Goal: Information Seeking & Learning: Compare options

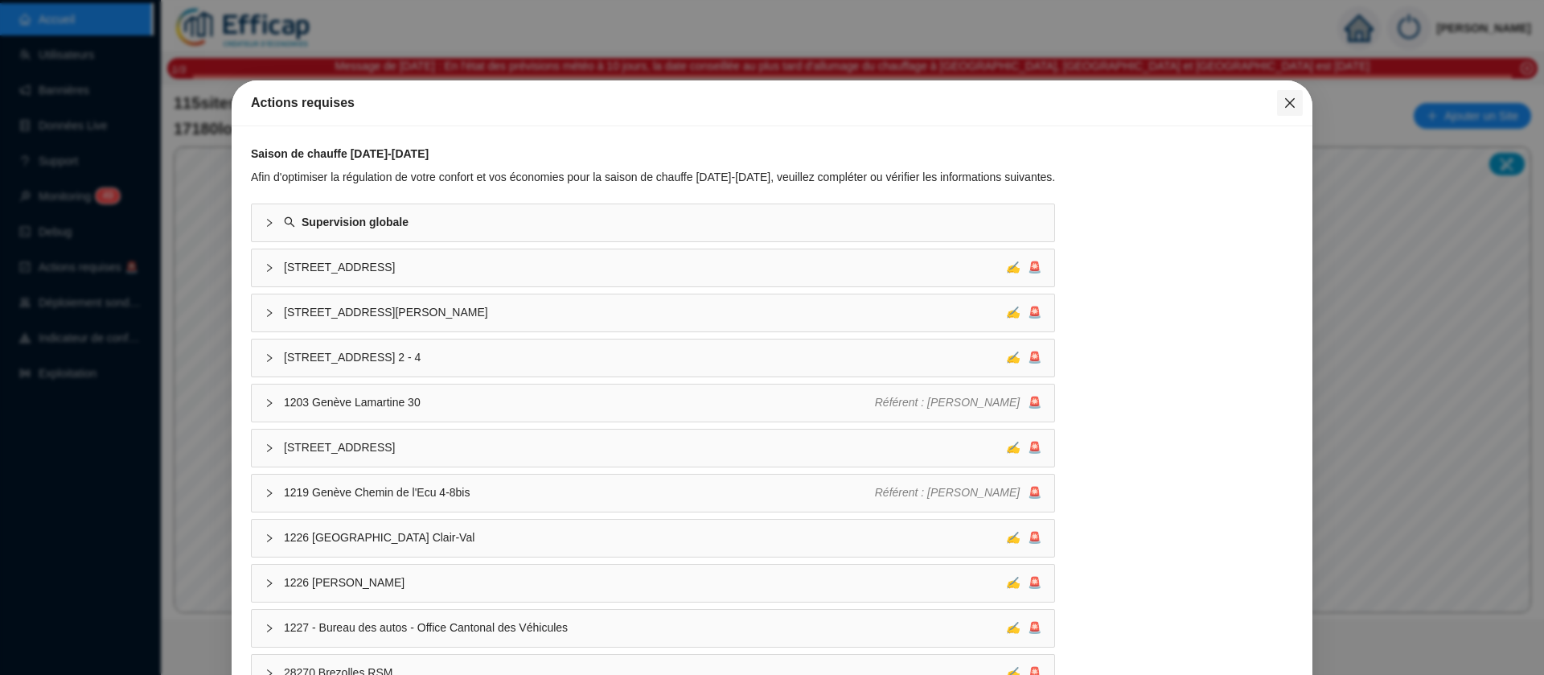
click at [1283, 100] on icon "close" at bounding box center [1289, 102] width 13 height 13
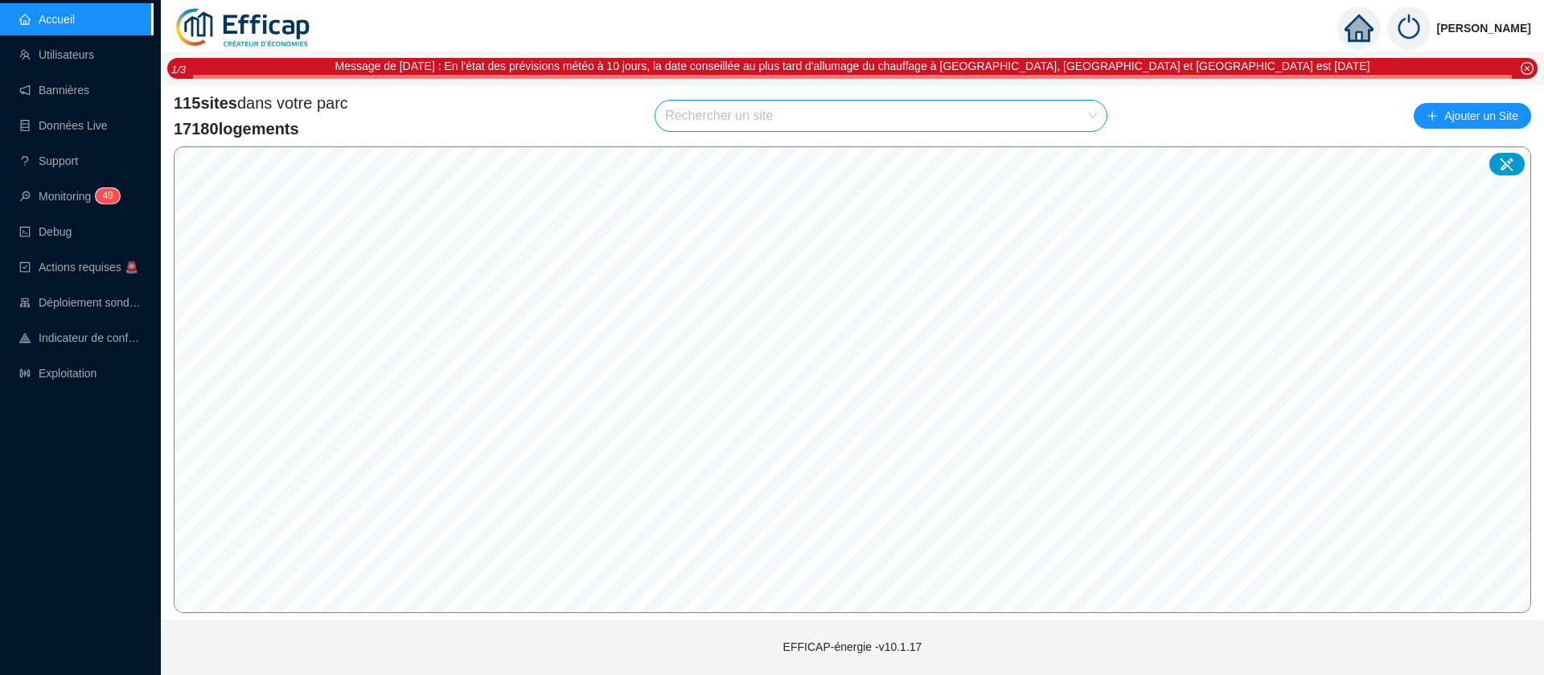
click at [812, 111] on input "search" at bounding box center [873, 115] width 417 height 31
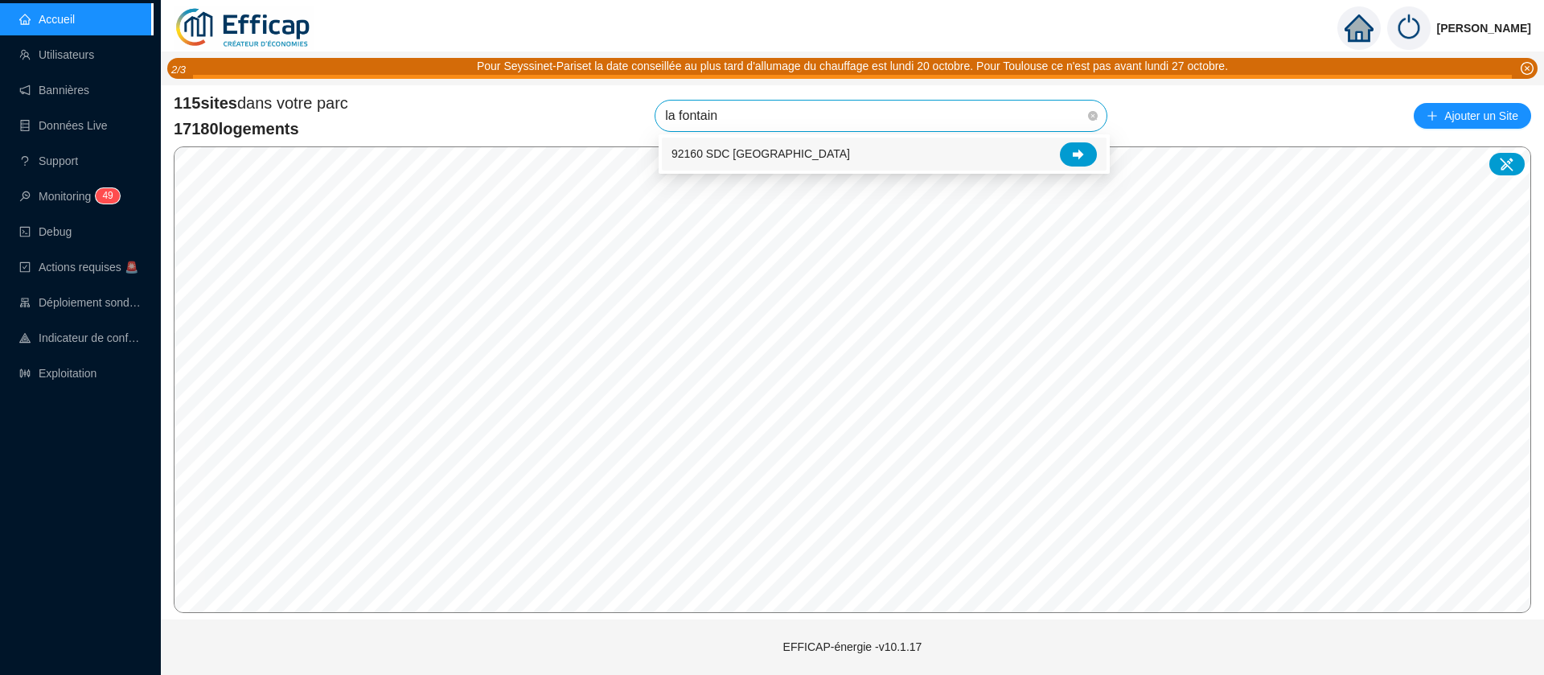
type input "la fontaine"
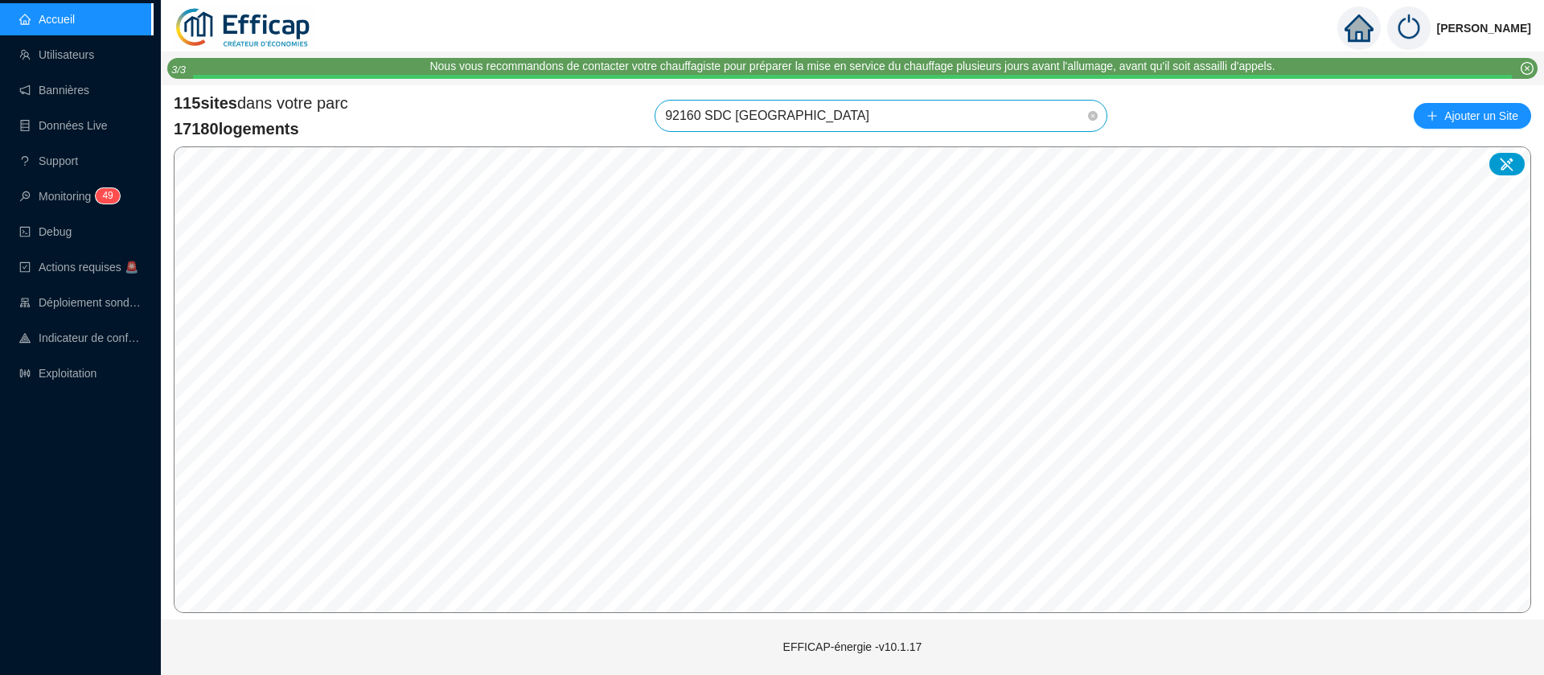
click at [994, 117] on span "92160 SDC [GEOGRAPHIC_DATA]" at bounding box center [881, 115] width 432 height 31
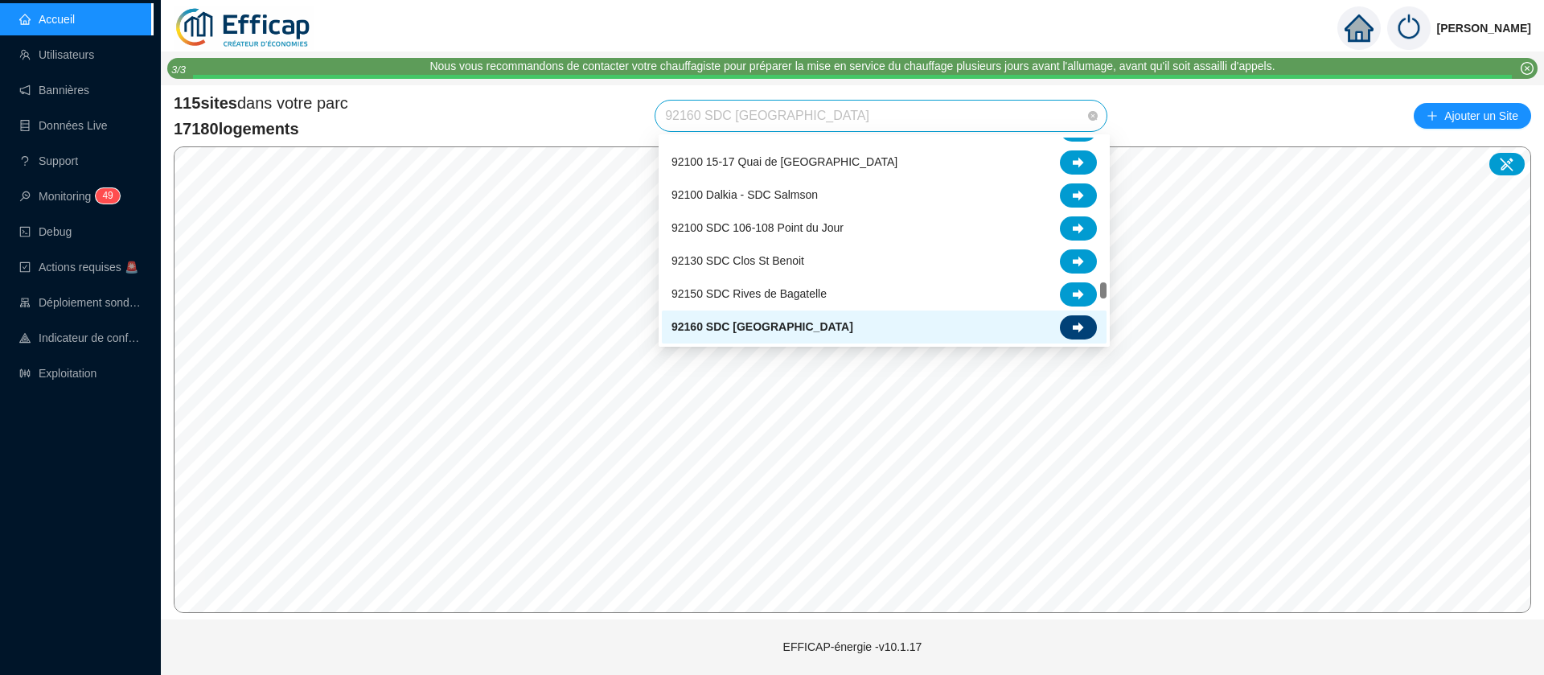
click at [1082, 329] on icon at bounding box center [1078, 327] width 11 height 11
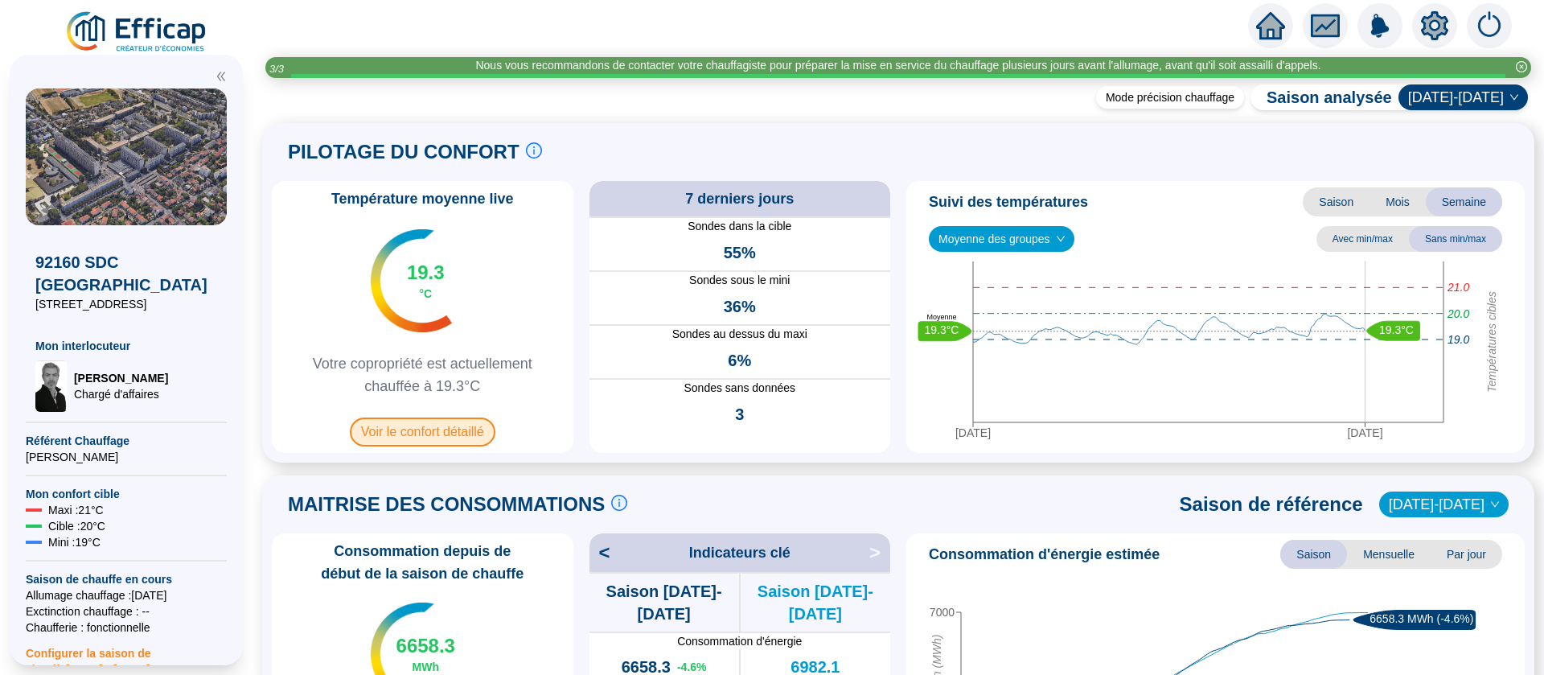
click at [438, 439] on span "Voir le confort détaillé" at bounding box center [423, 431] width 146 height 29
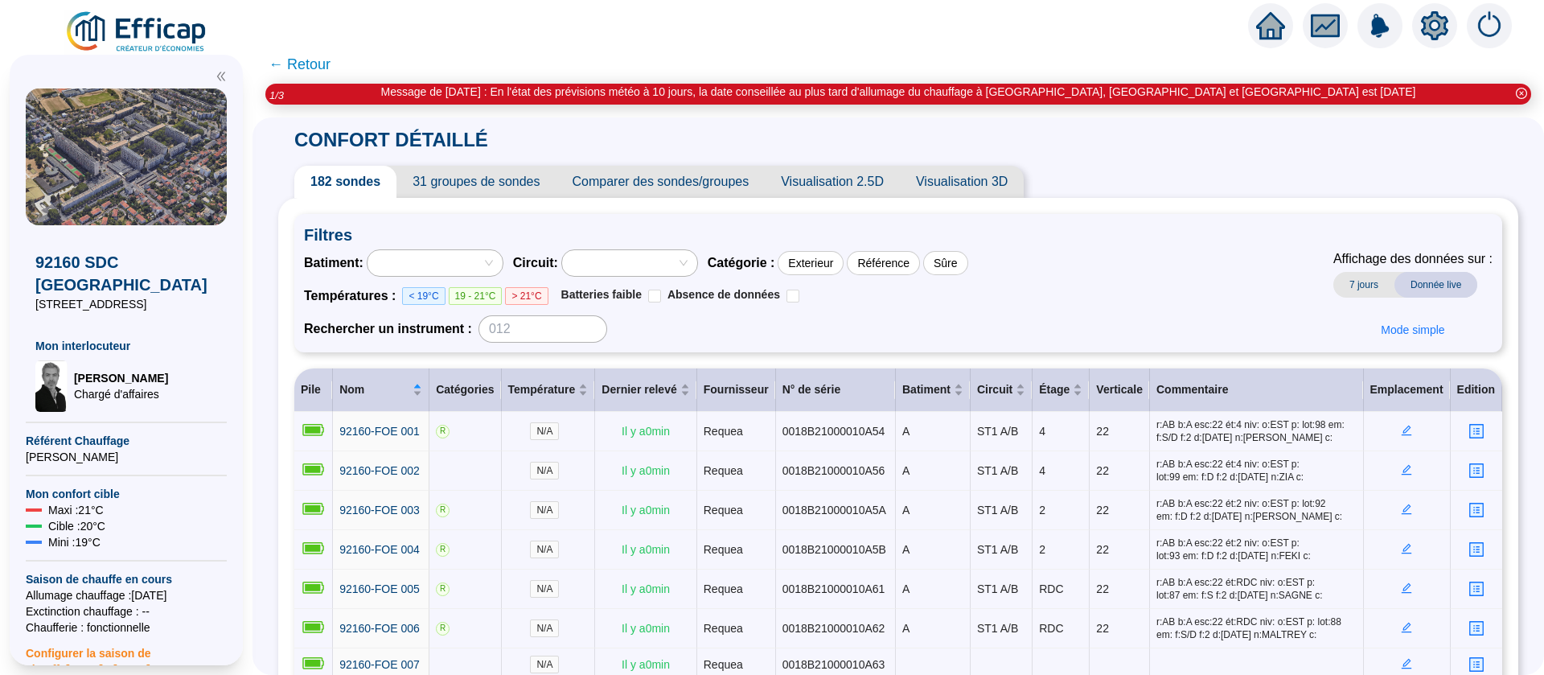
click at [723, 183] on span "Comparer des sondes/groupes" at bounding box center [660, 182] width 209 height 32
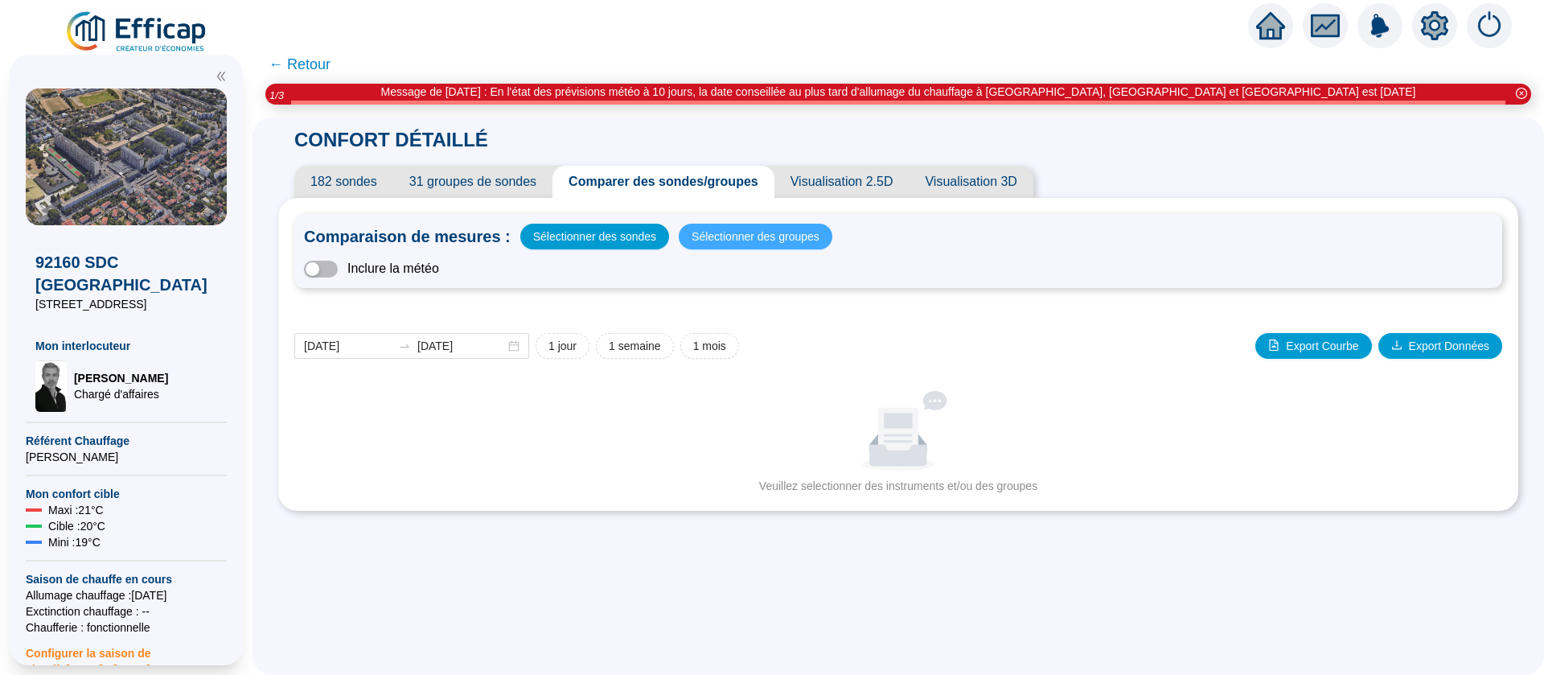
click at [727, 239] on span "Sélectionner des groupes" at bounding box center [755, 236] width 128 height 23
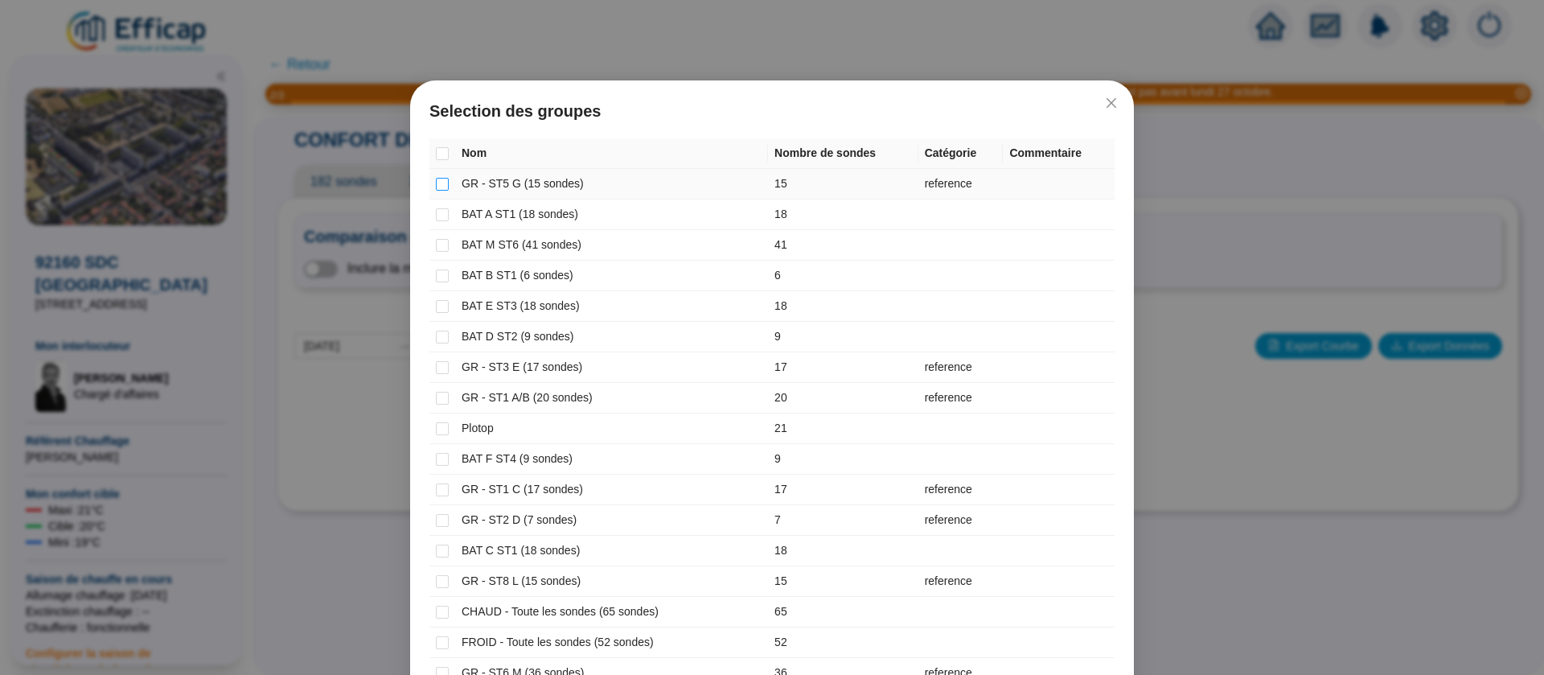
click at [436, 183] on input "checkbox" at bounding box center [442, 184] width 13 height 13
checkbox input "true"
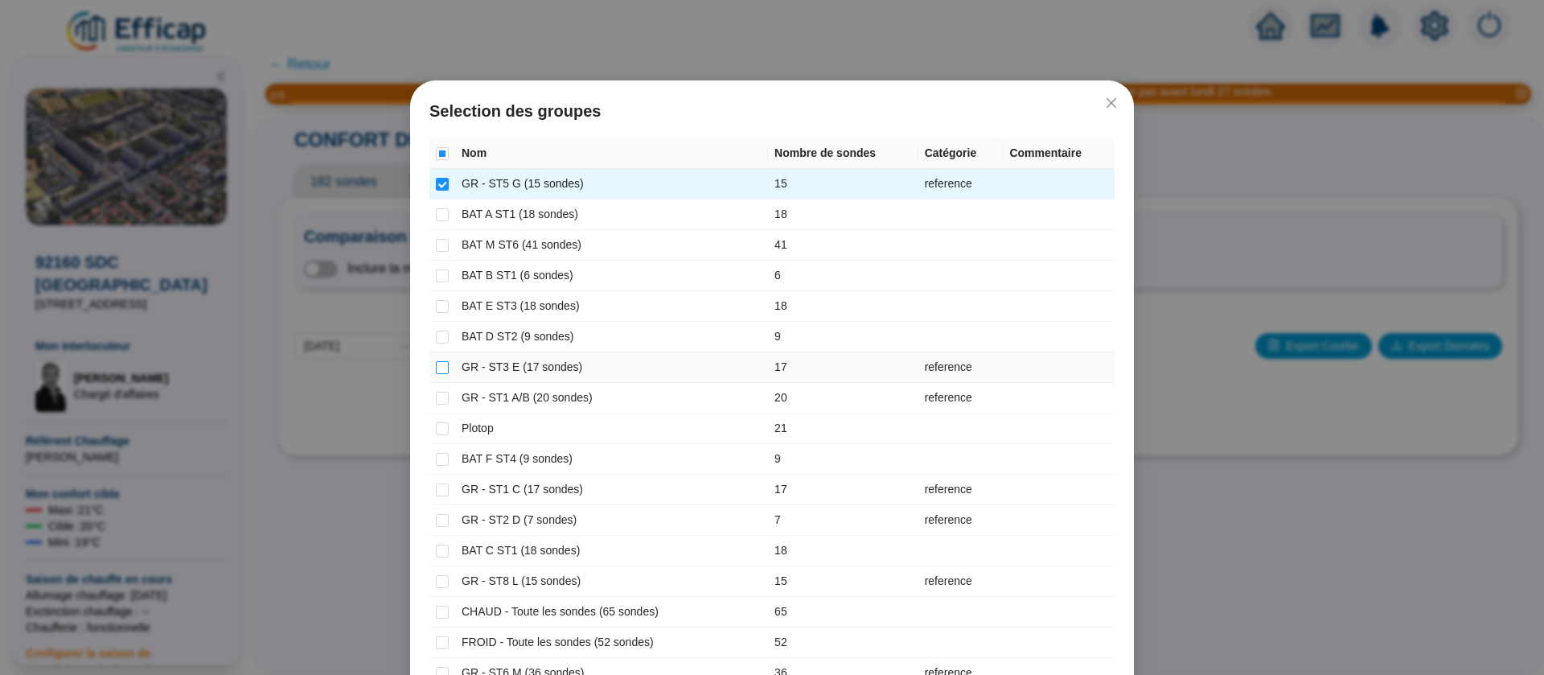
click at [436, 368] on input "checkbox" at bounding box center [442, 367] width 13 height 13
checkbox input "true"
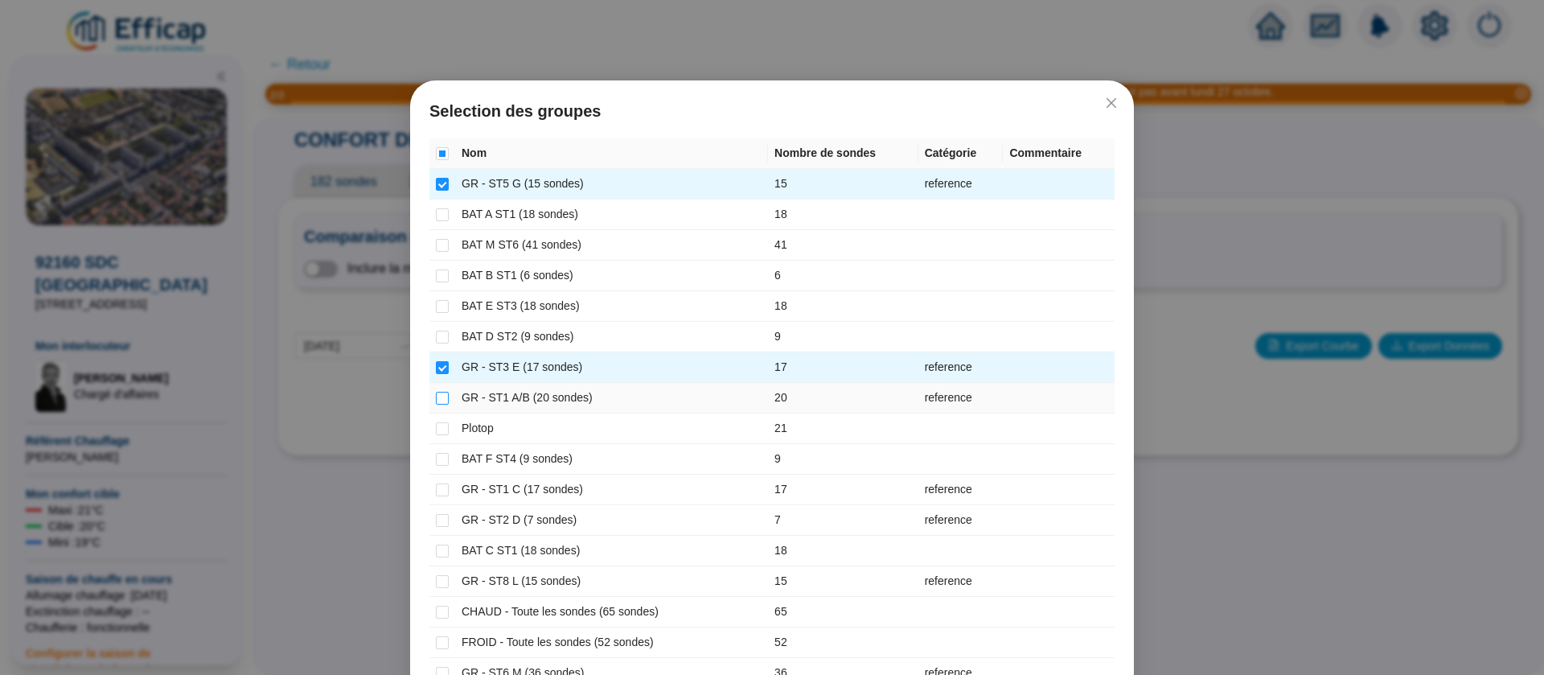
click at [436, 397] on input "checkbox" at bounding box center [442, 398] width 13 height 13
checkbox input "true"
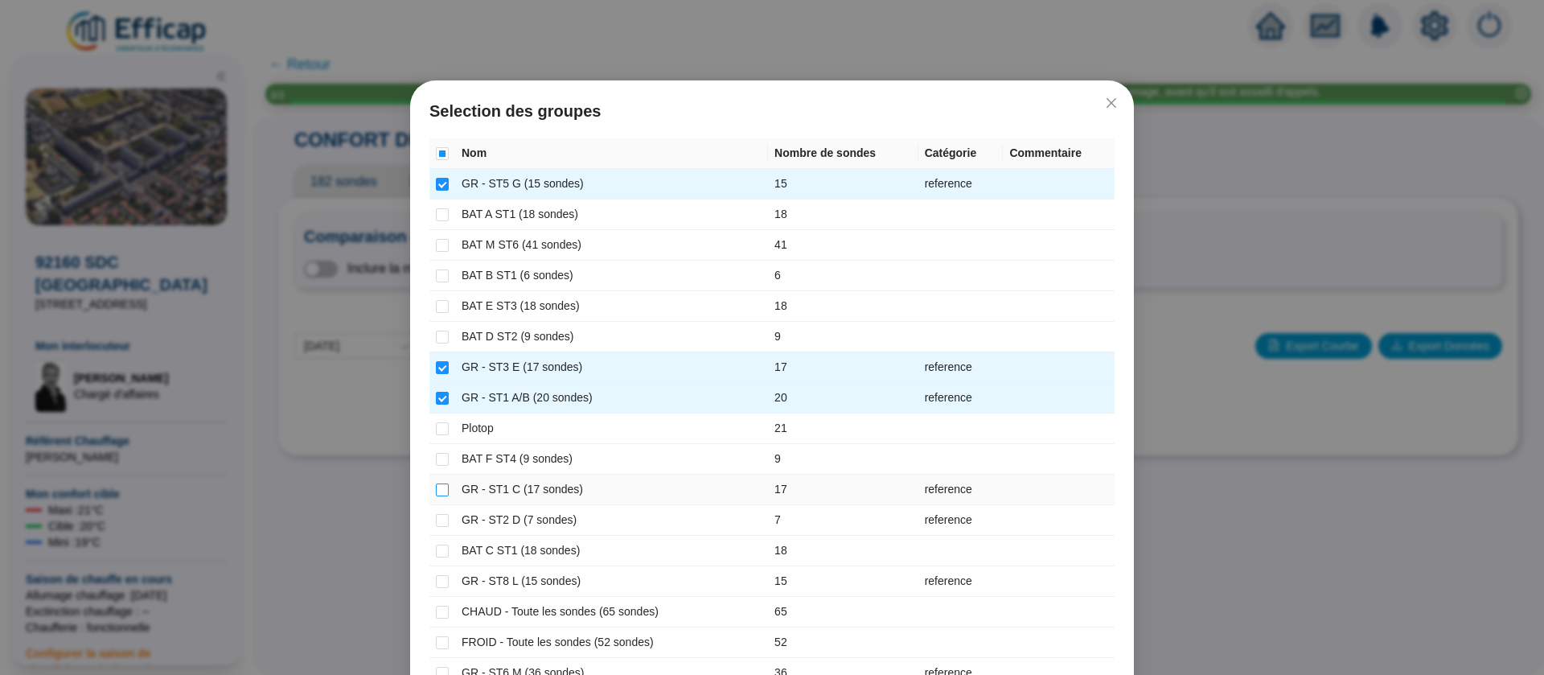
click at [438, 484] on input "checkbox" at bounding box center [442, 489] width 13 height 13
checkbox input "true"
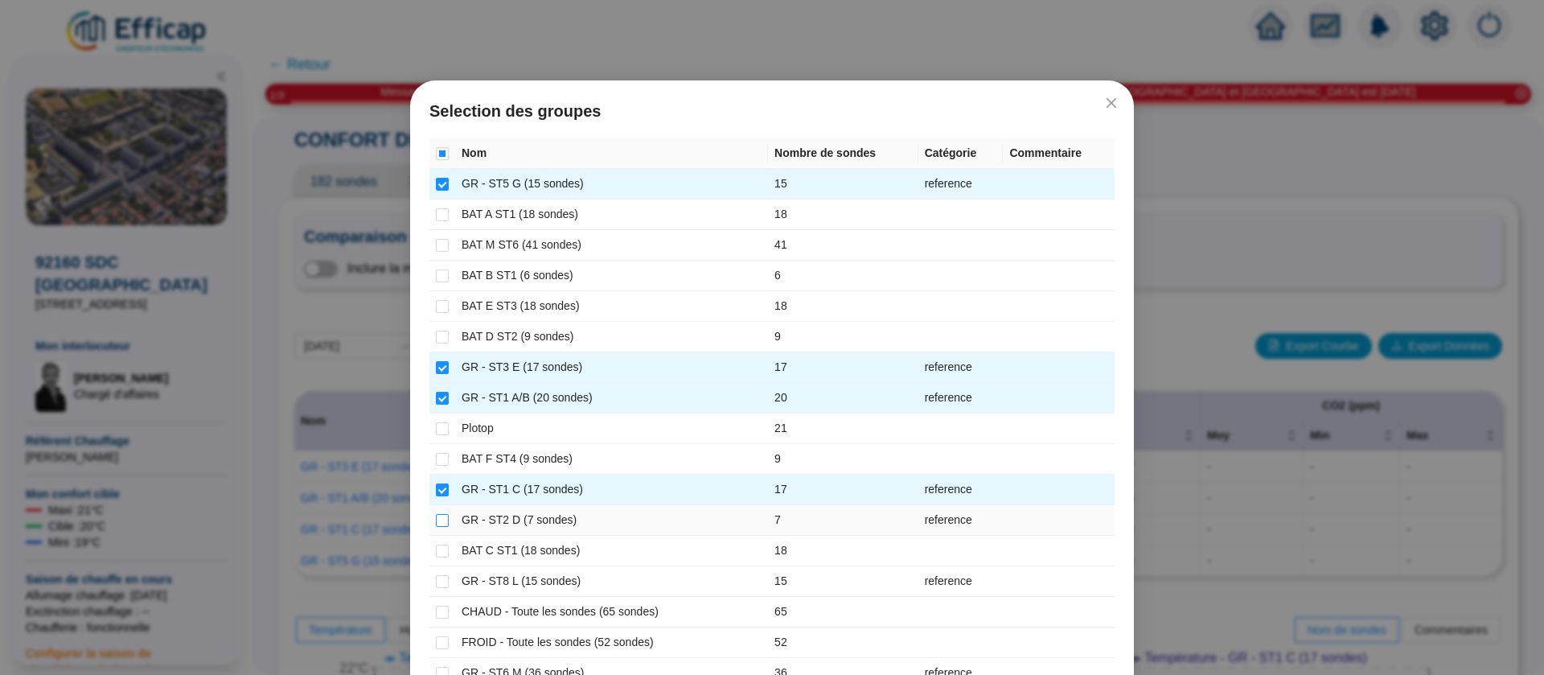
click at [436, 520] on input "checkbox" at bounding box center [442, 520] width 13 height 13
checkbox input "true"
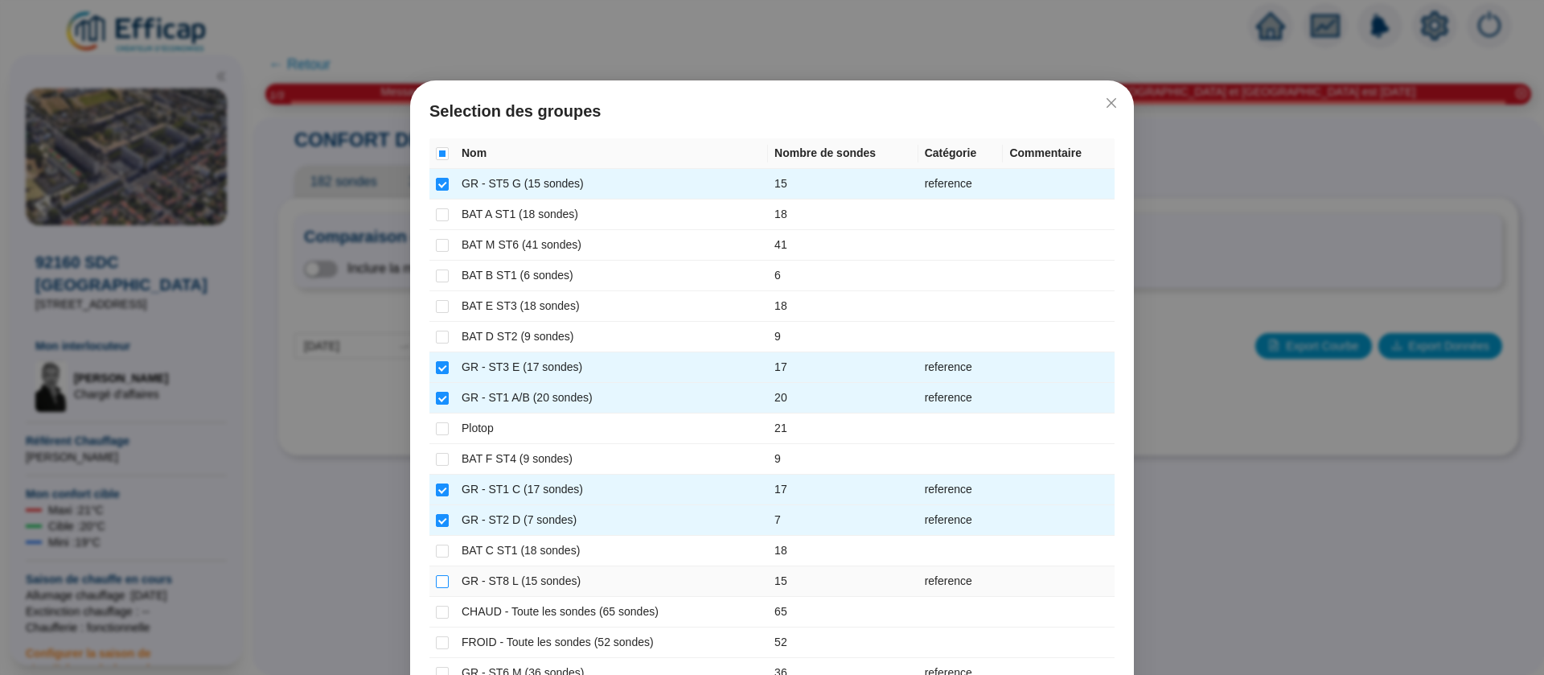
click at [437, 584] on input "checkbox" at bounding box center [442, 581] width 13 height 13
checkbox input "true"
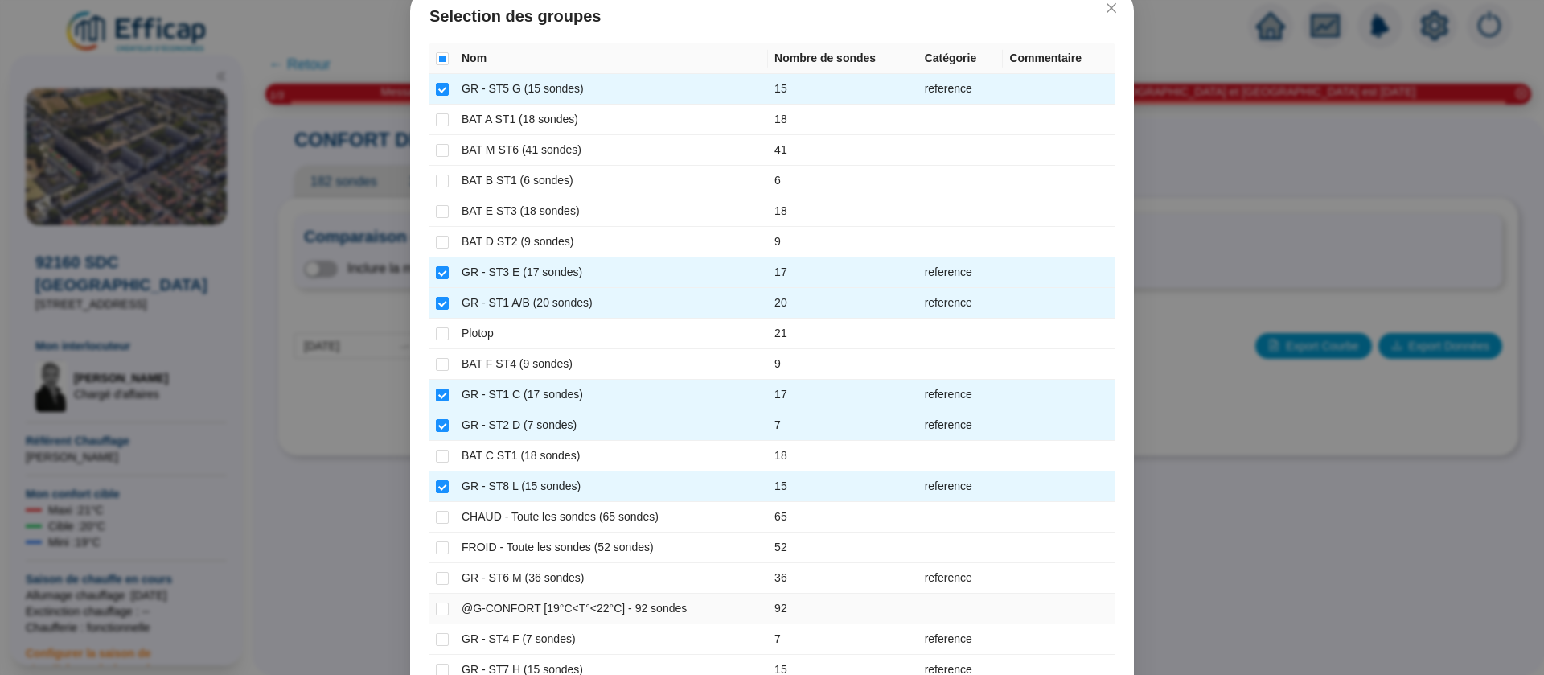
scroll to position [241, 0]
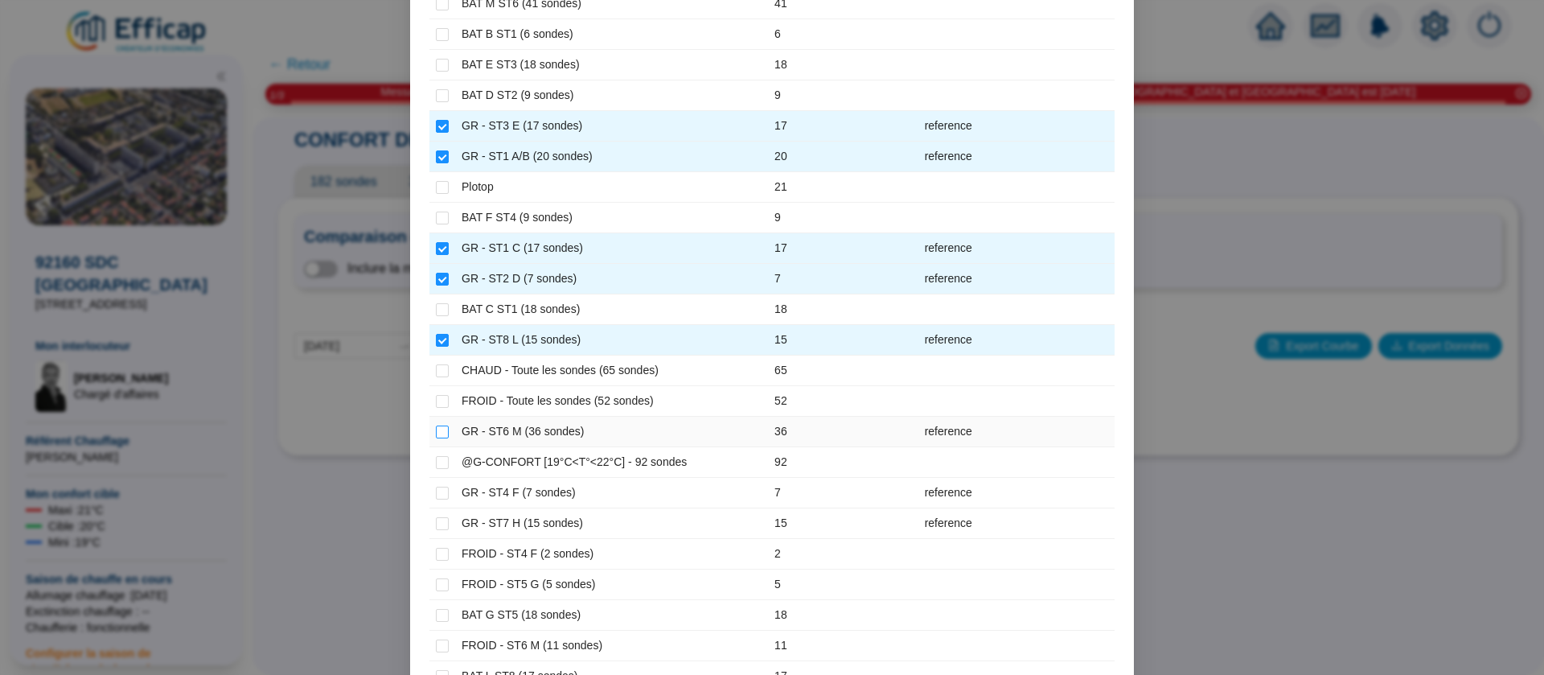
click at [436, 429] on input "checkbox" at bounding box center [442, 431] width 13 height 13
checkbox input "true"
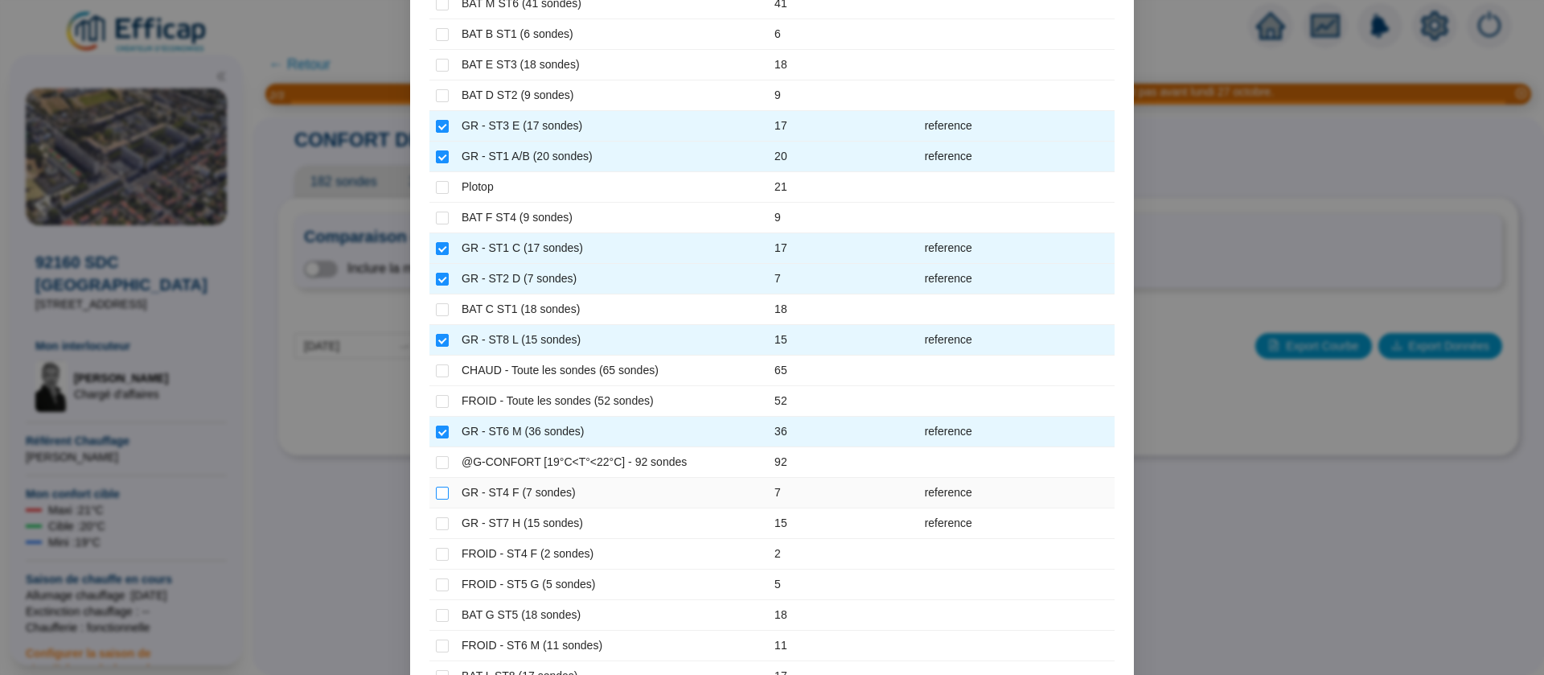
click at [436, 496] on input "checkbox" at bounding box center [442, 492] width 13 height 13
checkbox input "true"
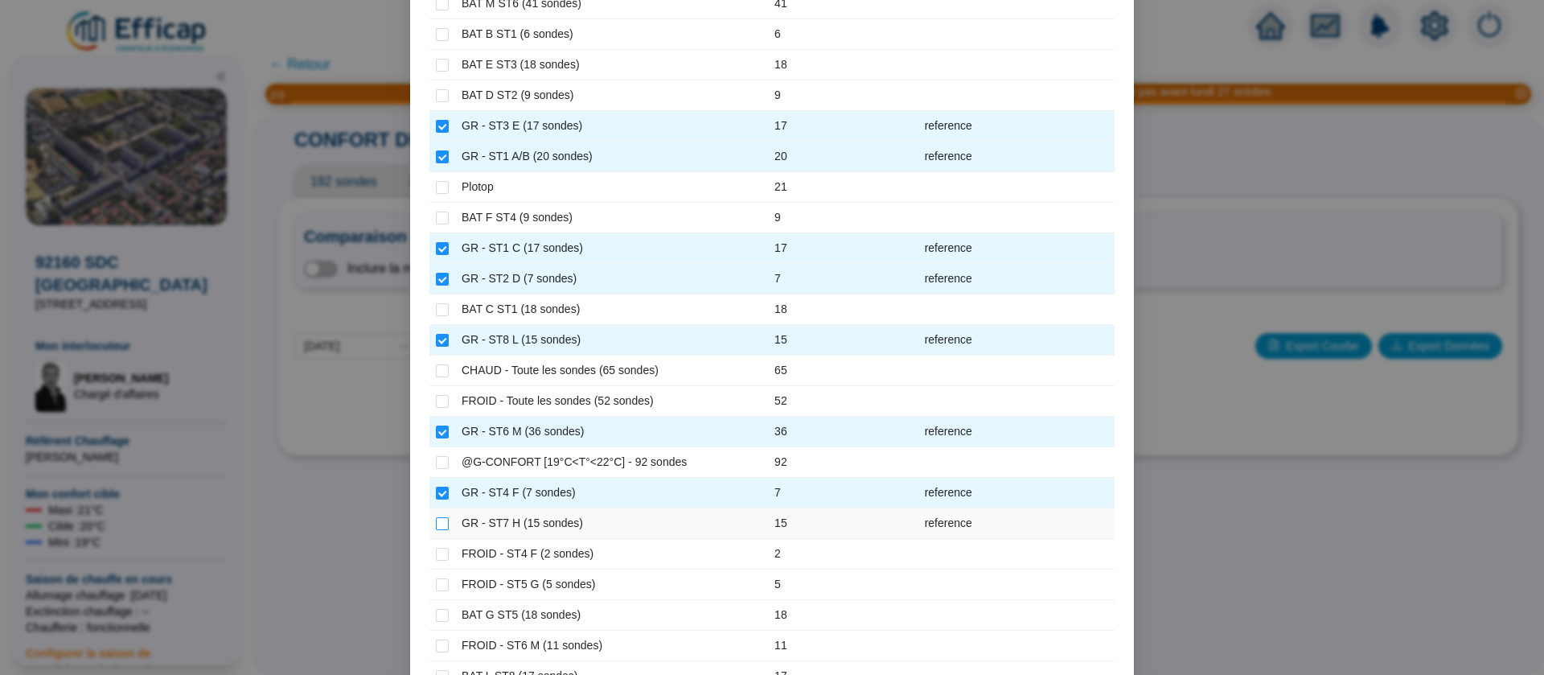
click at [436, 524] on input "checkbox" at bounding box center [442, 523] width 13 height 13
checkbox input "true"
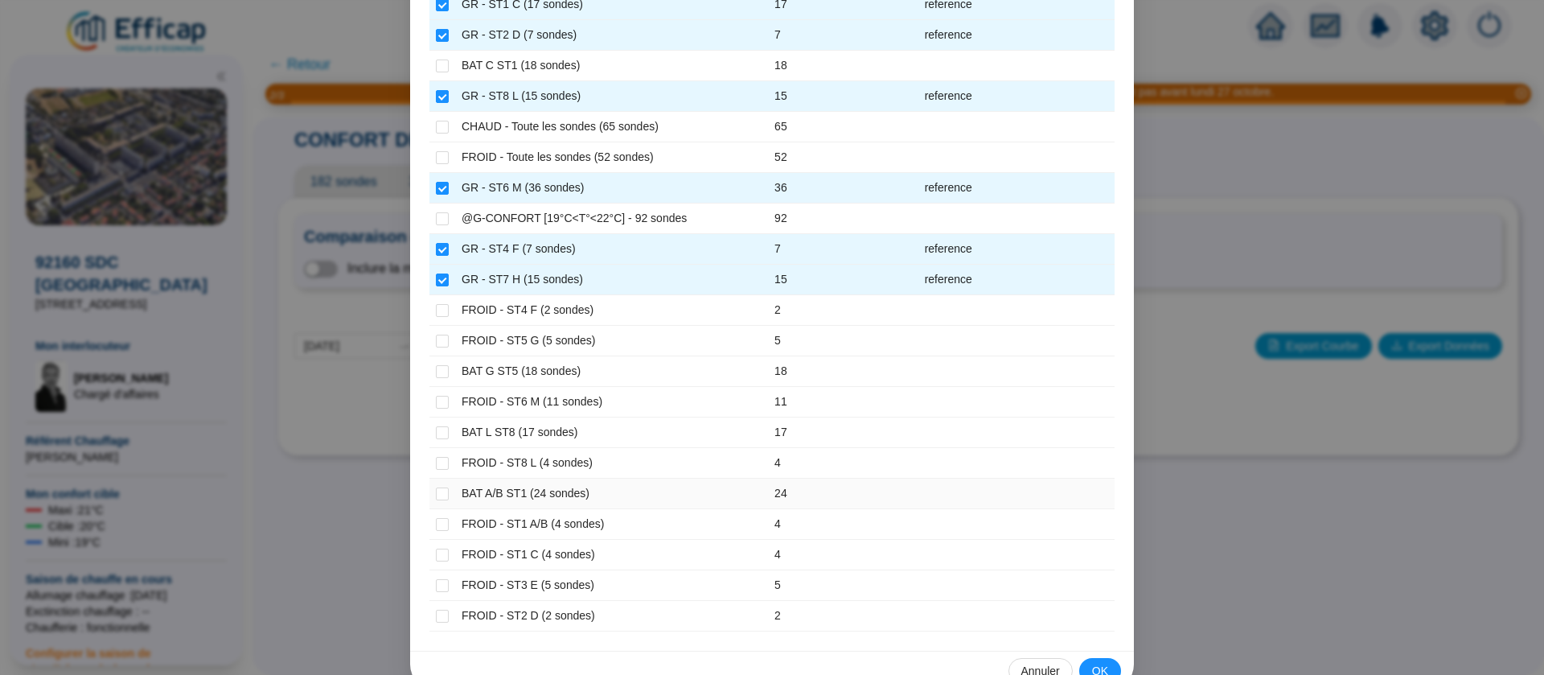
scroll to position [519, 0]
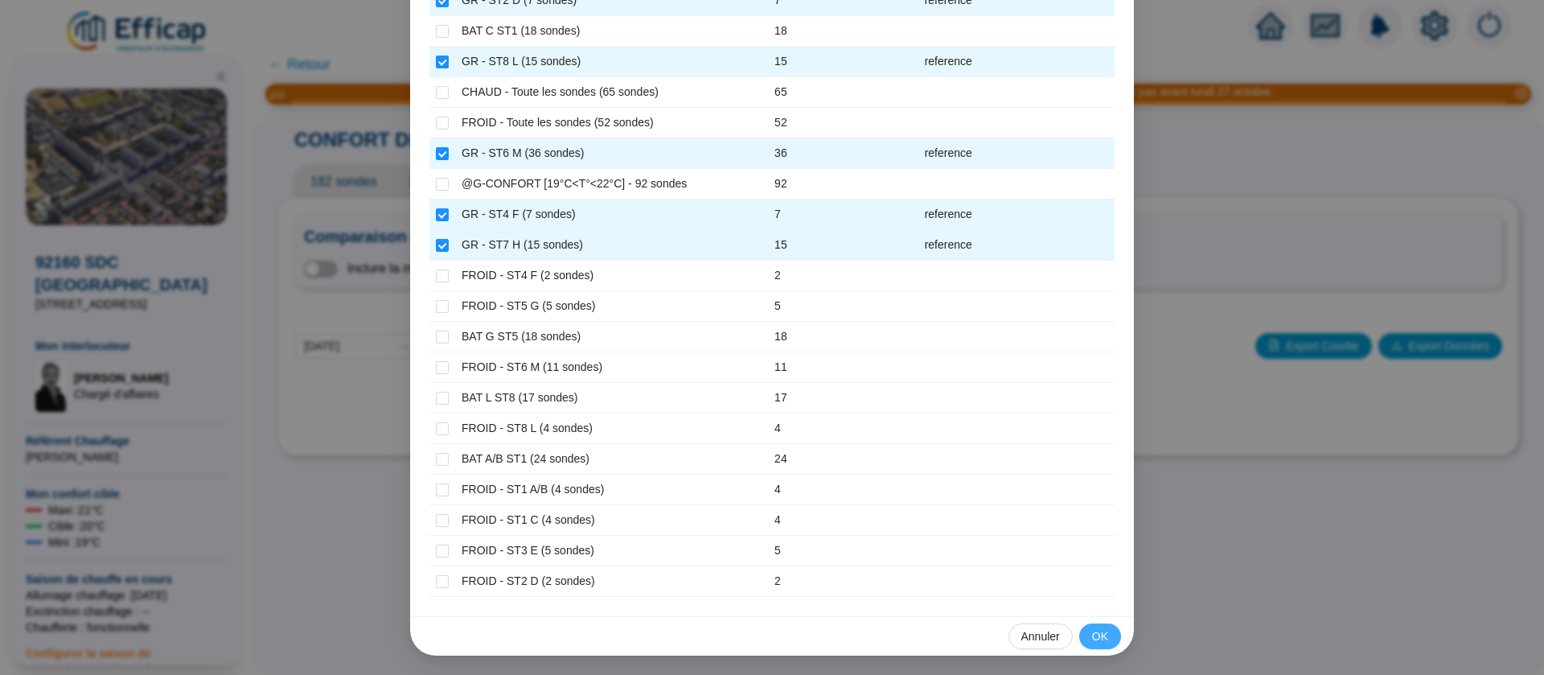
click at [1097, 637] on span "OK" at bounding box center [1100, 636] width 16 height 17
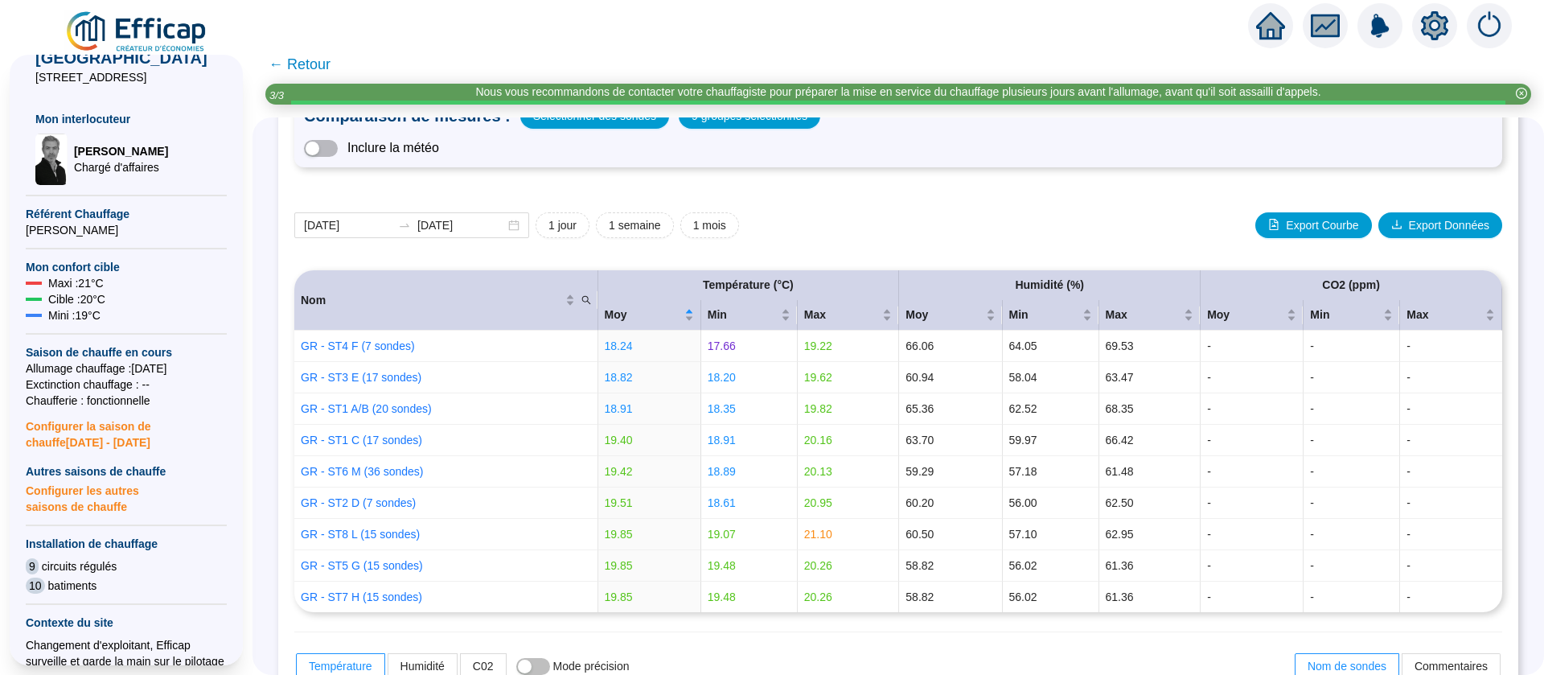
scroll to position [362, 0]
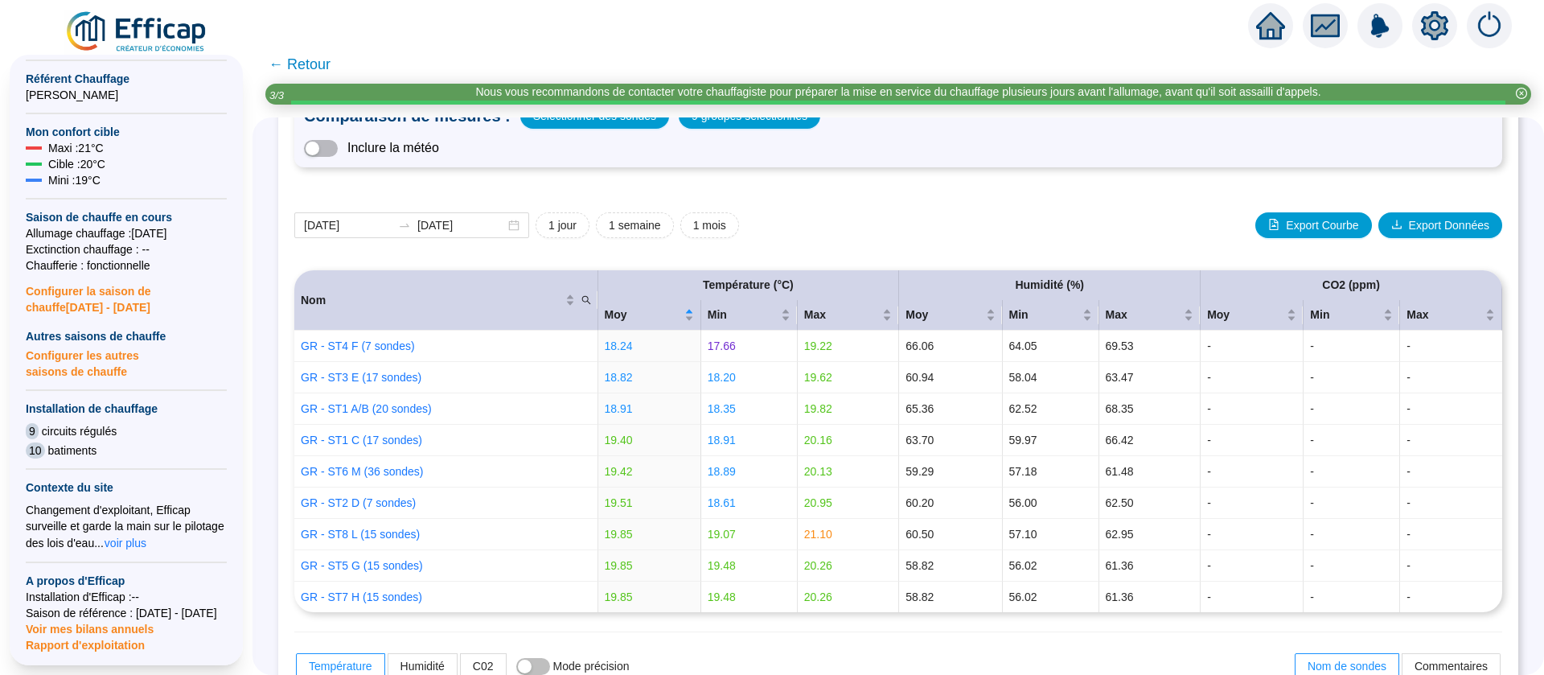
click at [105, 344] on span "Configurer les autres saisons de chauffe" at bounding box center [126, 361] width 201 height 35
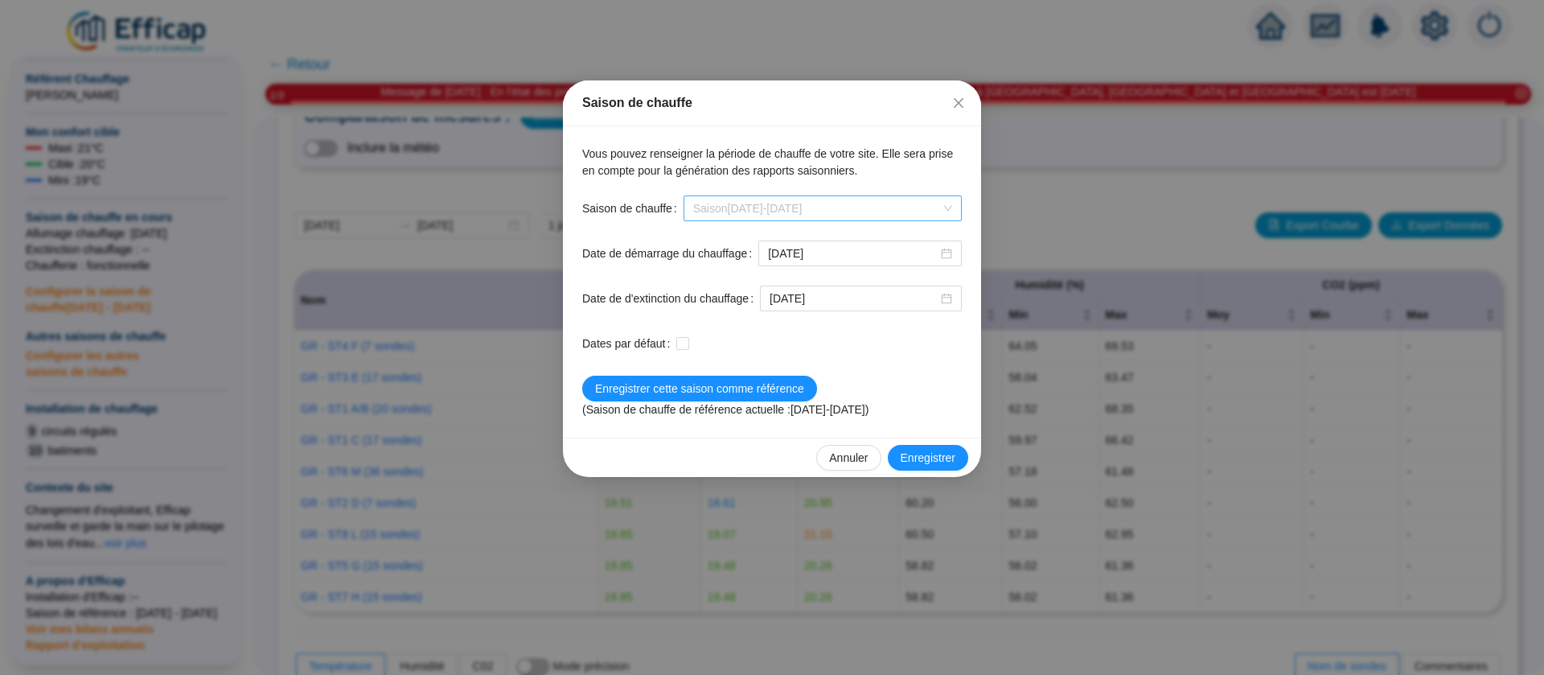
click at [942, 205] on span "Saison [DATE]-[DATE]" at bounding box center [822, 208] width 259 height 24
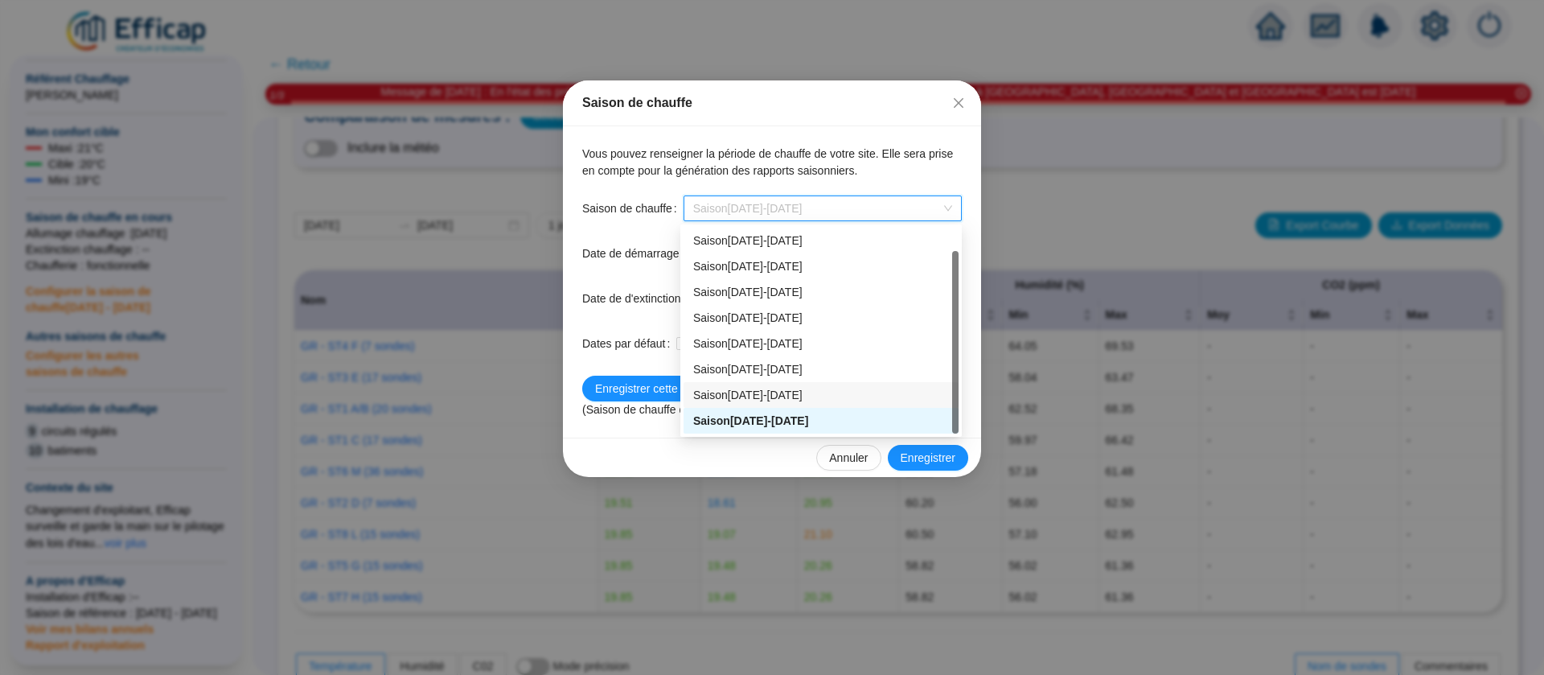
click at [879, 401] on div "Saison [DATE]-[DATE]" at bounding box center [821, 395] width 256 height 17
type input "[DATE]"
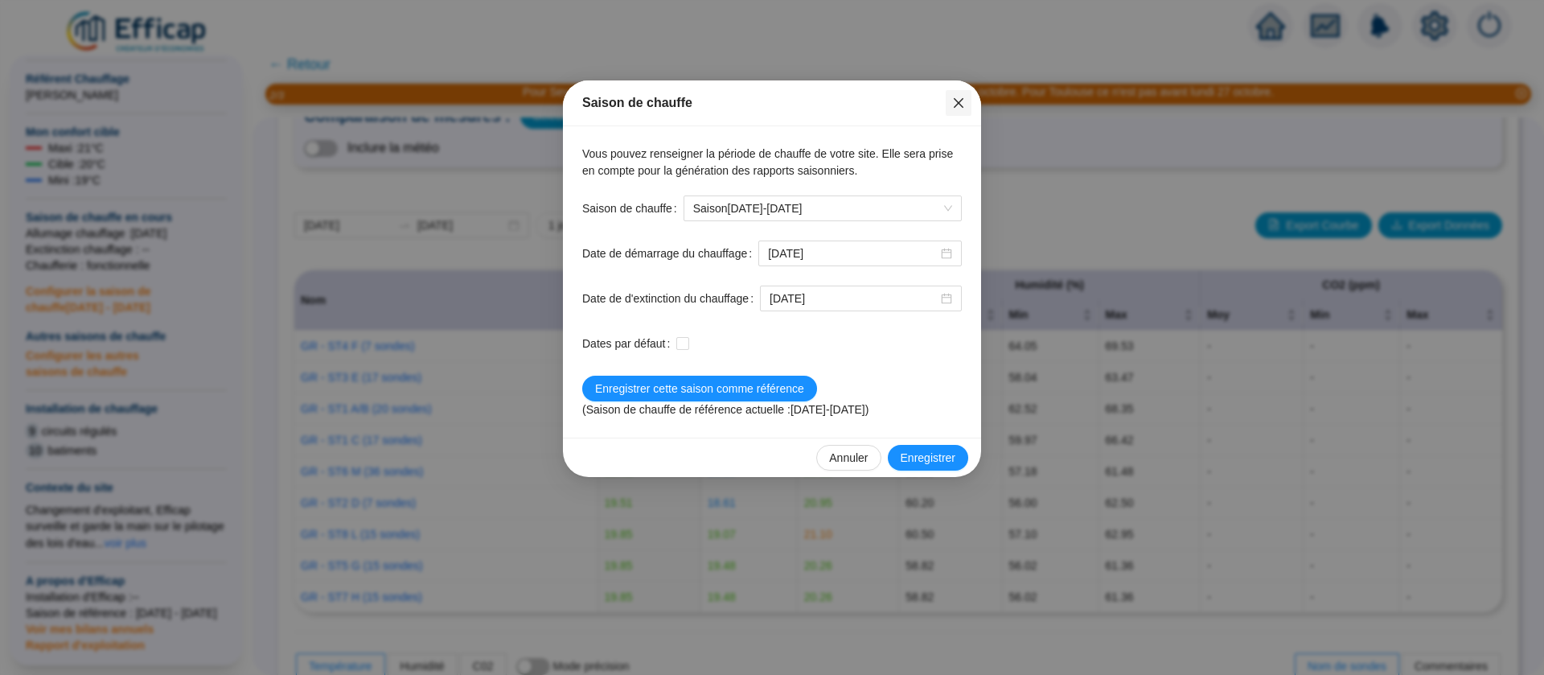
click at [955, 109] on icon "close" at bounding box center [958, 102] width 13 height 13
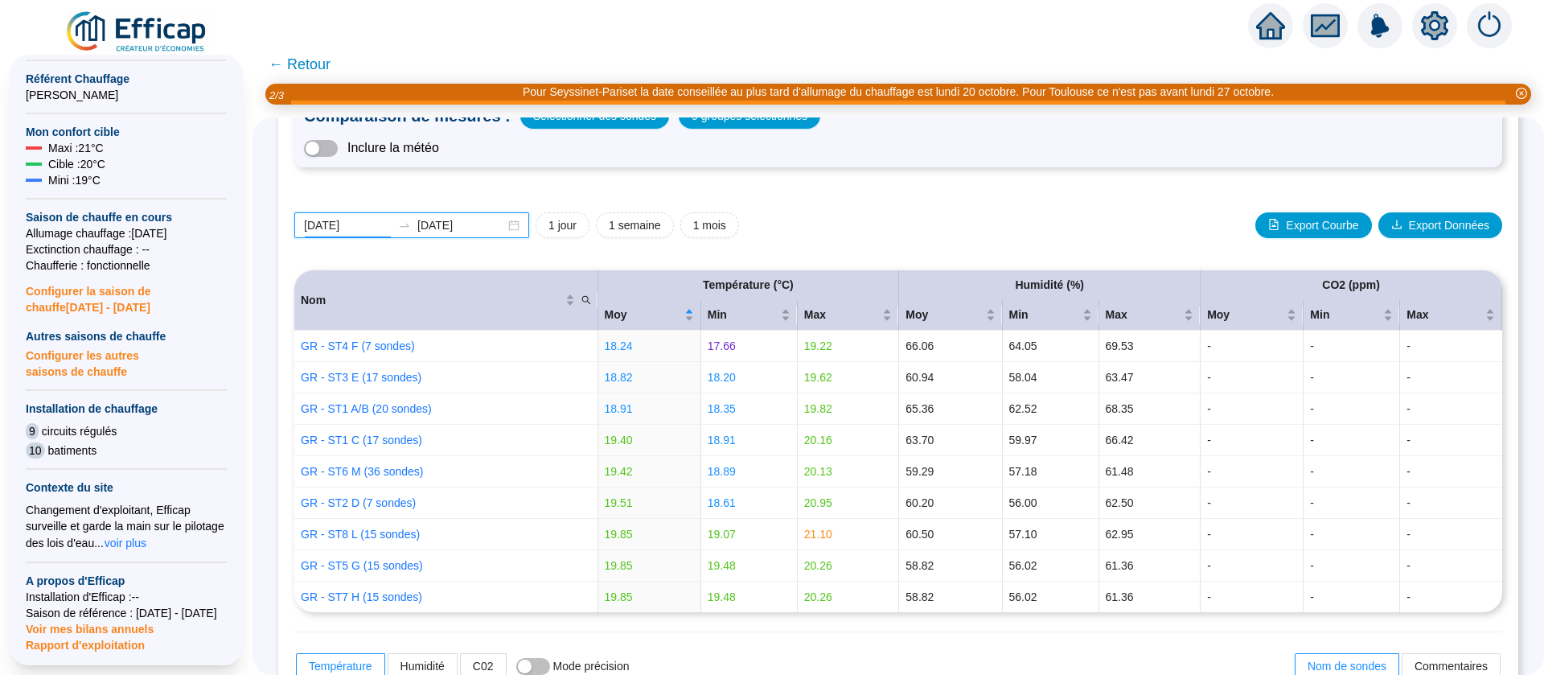
click at [392, 224] on input "[DATE]" at bounding box center [348, 225] width 88 height 17
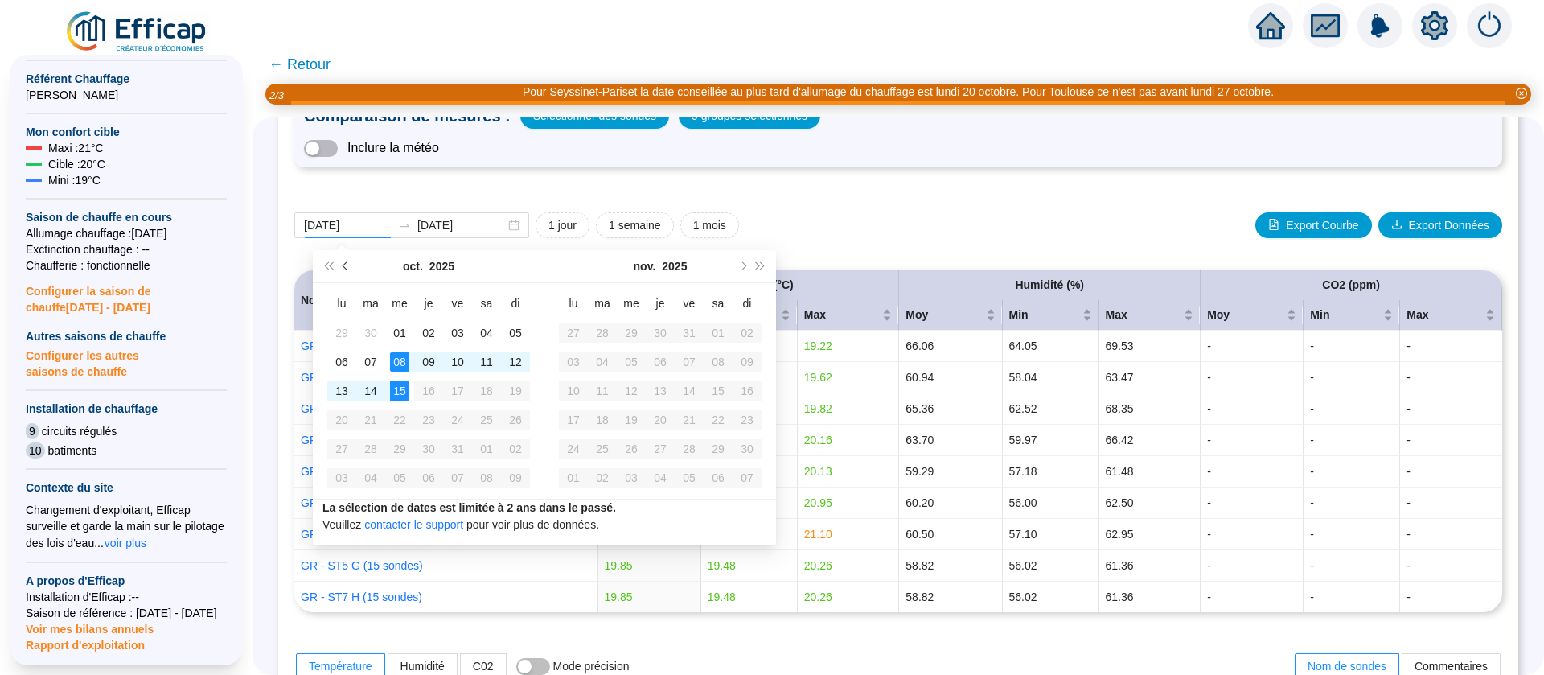
click at [347, 272] on button "Mois précédent (PageUp)" at bounding box center [346, 266] width 18 height 32
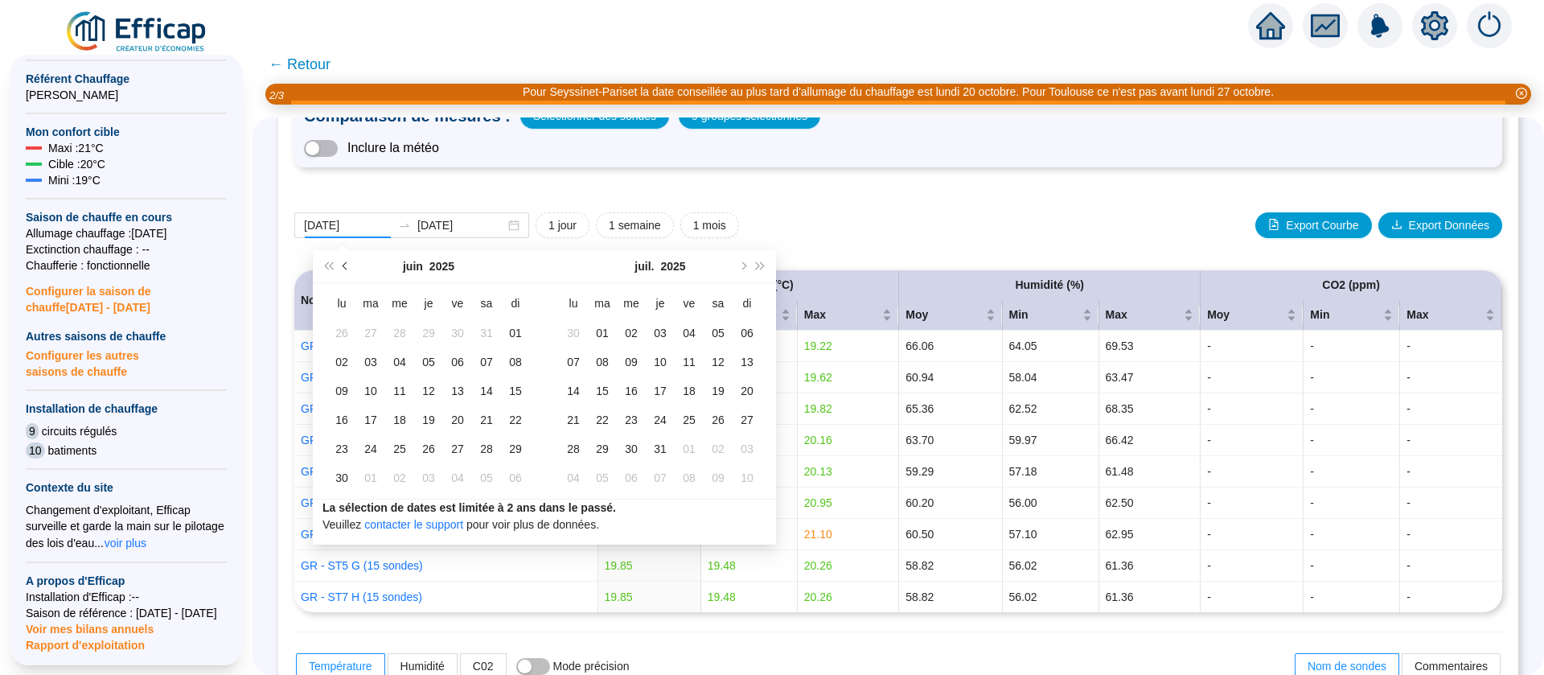
click at [347, 272] on button "Mois précédent (PageUp)" at bounding box center [346, 266] width 18 height 32
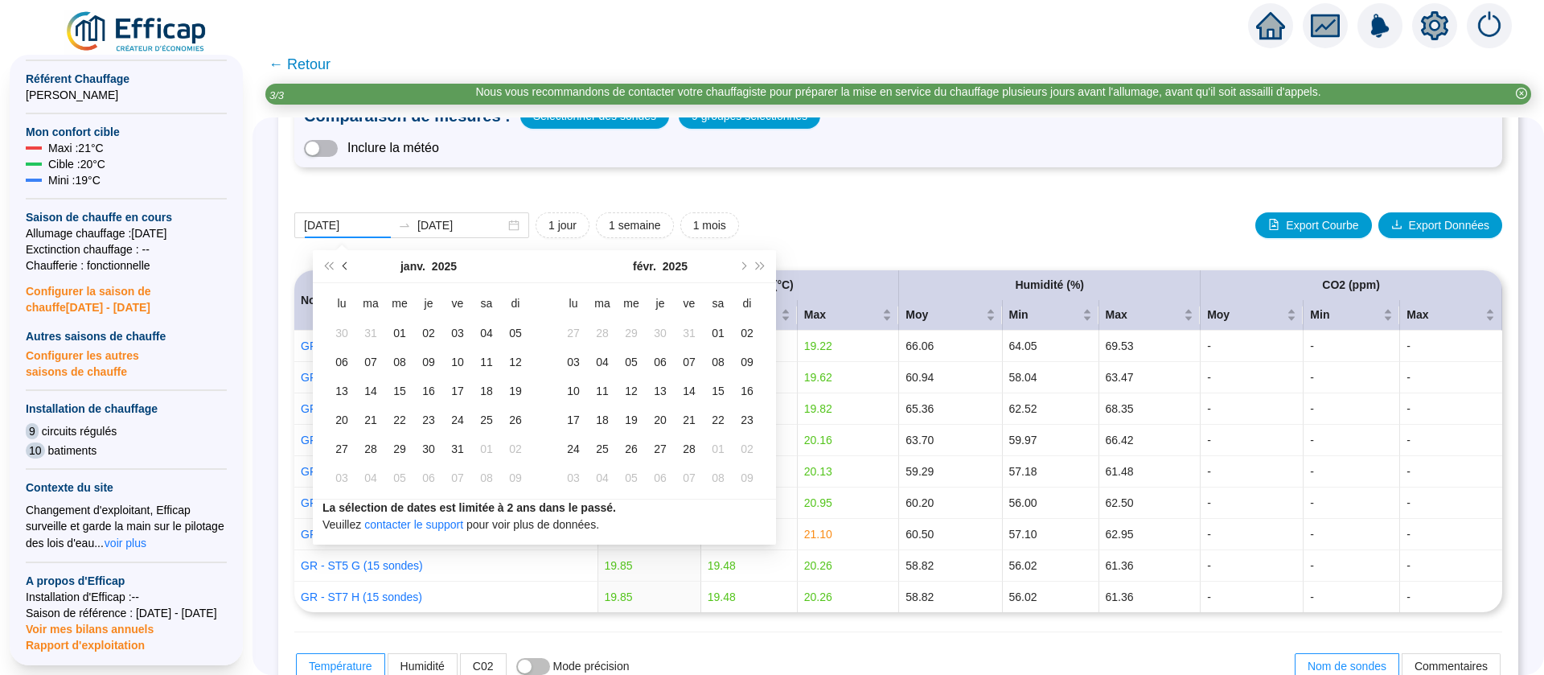
click at [347, 272] on button "Mois précédent (PageUp)" at bounding box center [346, 266] width 18 height 32
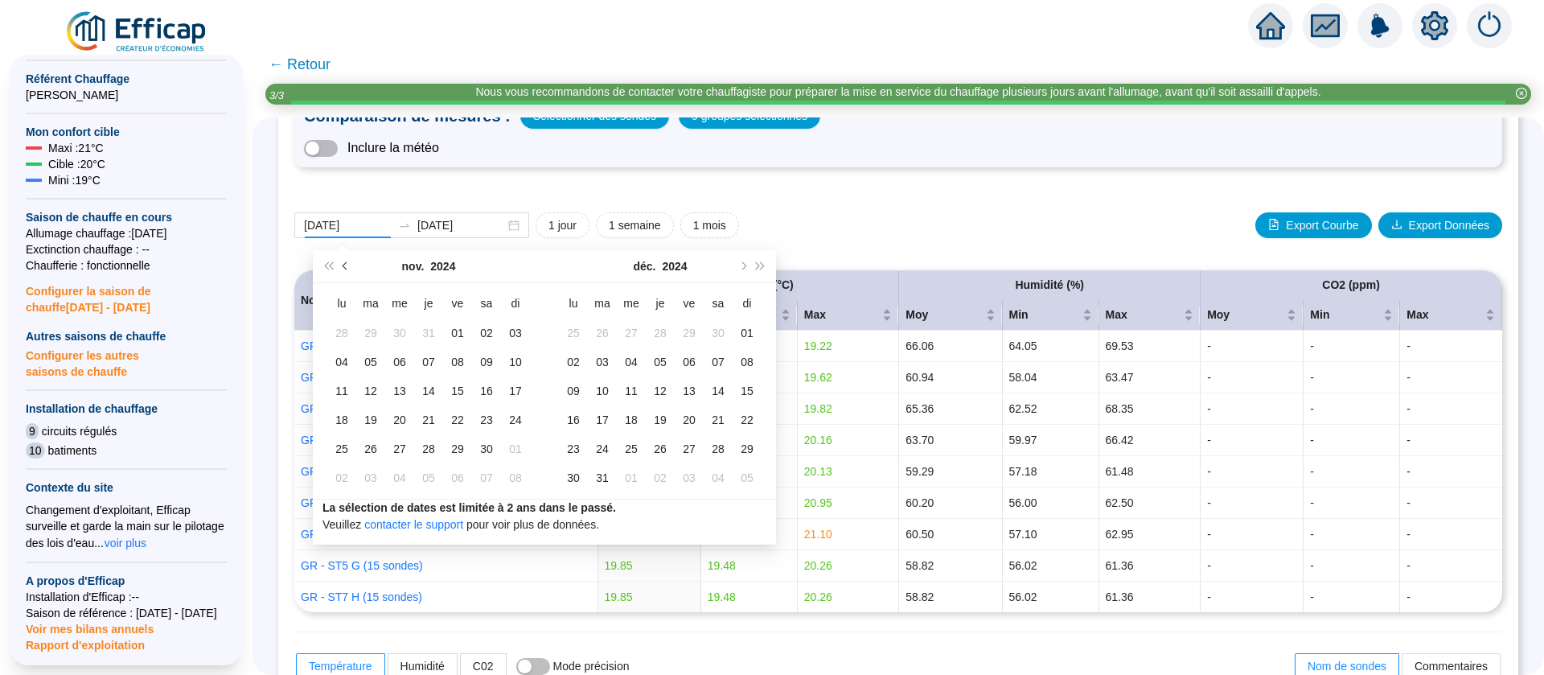
click at [348, 265] on span "Mois précédent (PageUp)" at bounding box center [346, 266] width 8 height 8
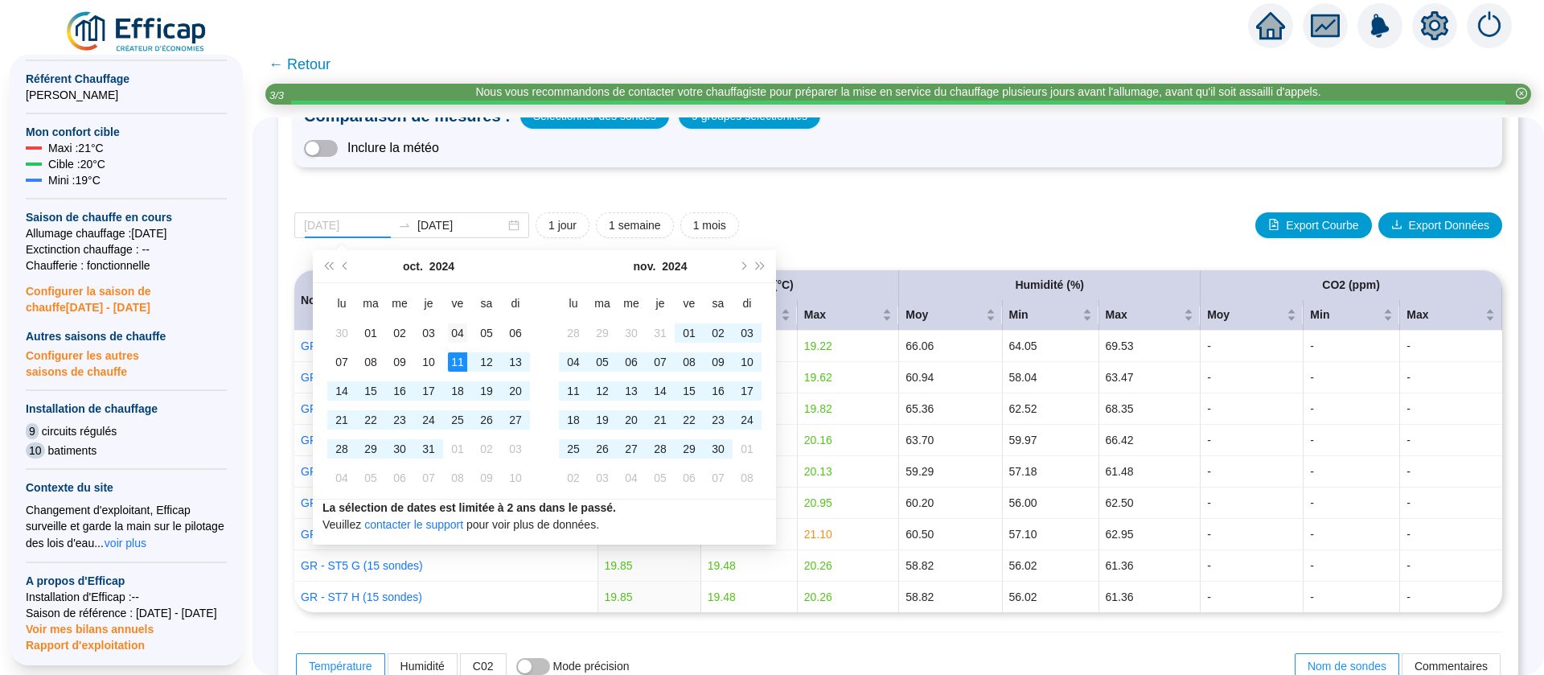
type input "[DATE]"
click at [454, 338] on div "04" at bounding box center [457, 332] width 19 height 19
click at [742, 268] on span "Mois suivant (PageDown)" at bounding box center [742, 266] width 8 height 8
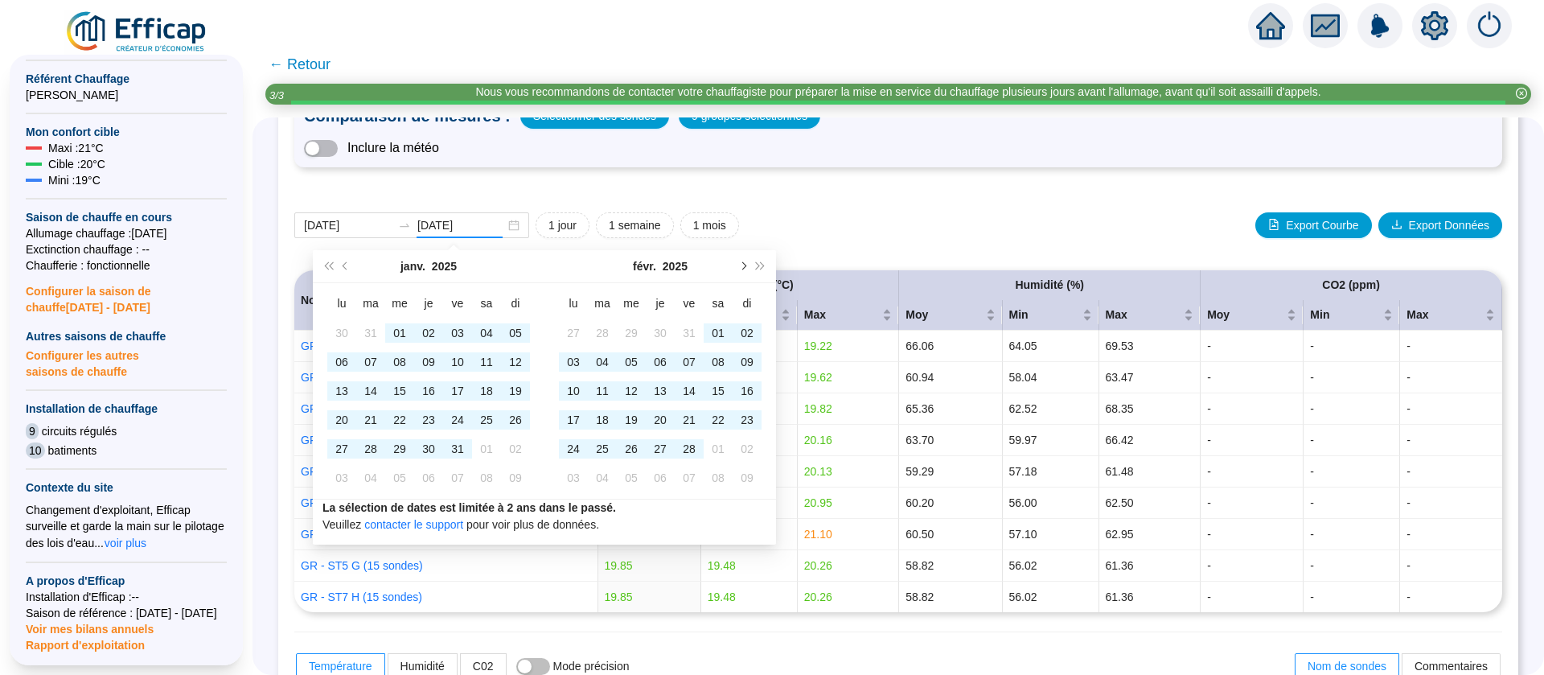
click at [742, 268] on span "Mois suivant (PageDown)" at bounding box center [742, 266] width 8 height 8
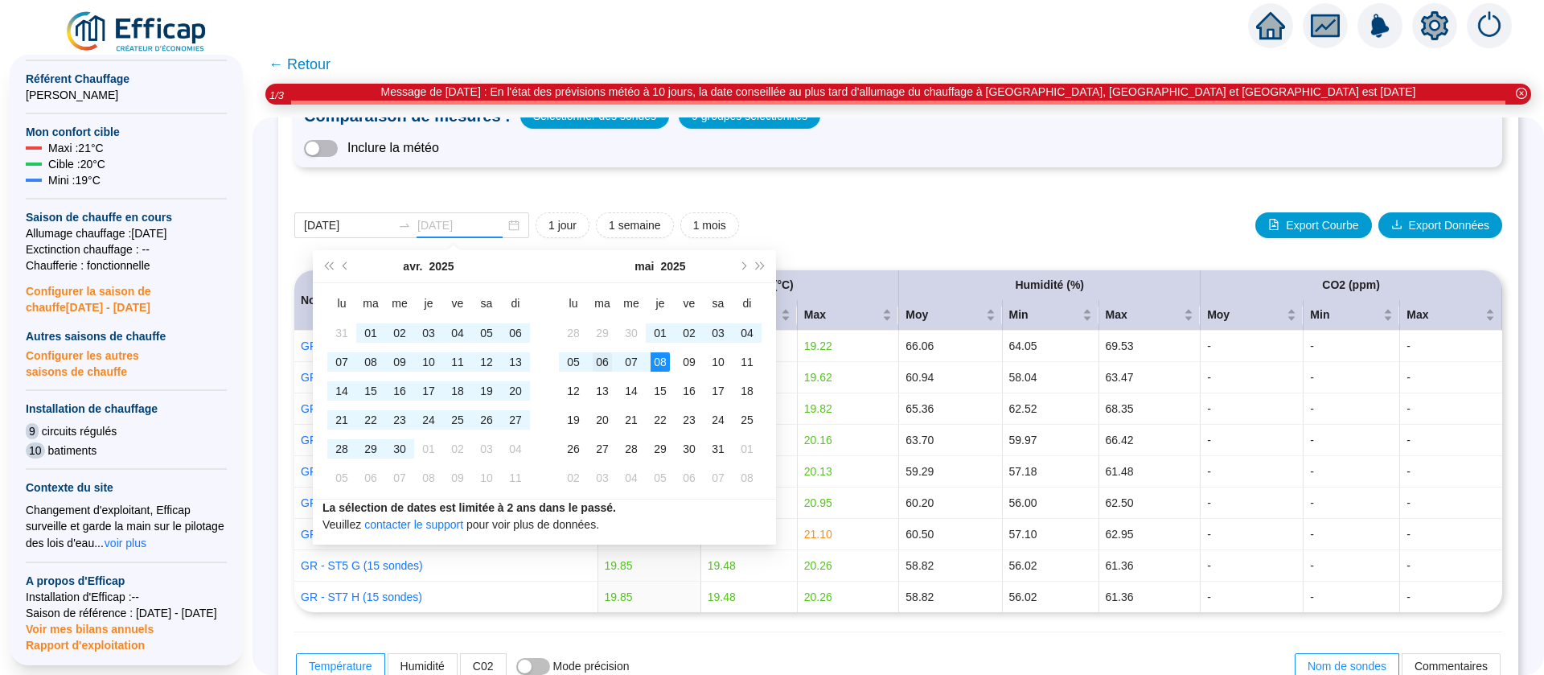
type input "[DATE]"
click at [597, 359] on div "06" at bounding box center [602, 361] width 19 height 19
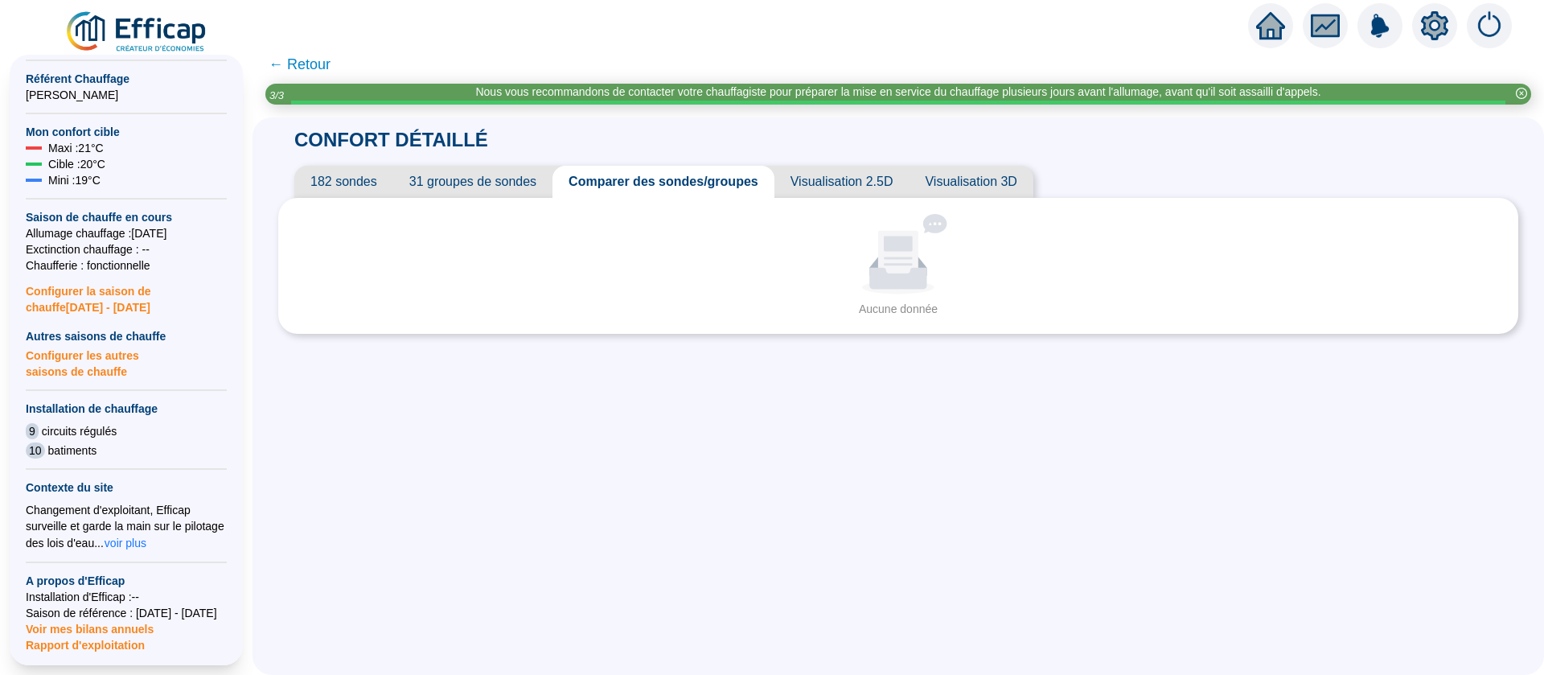
click at [329, 66] on span "← Retour" at bounding box center [300, 64] width 62 height 23
